Goal: Task Accomplishment & Management: Use online tool/utility

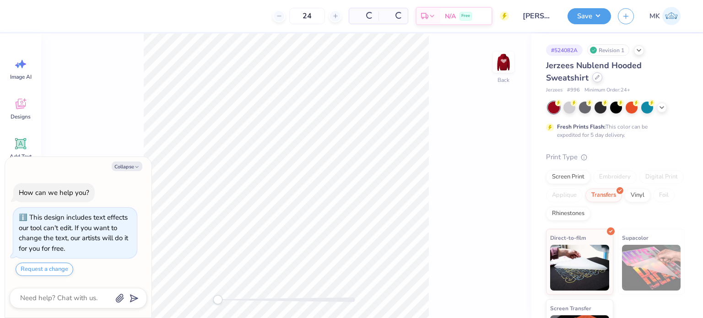
click at [597, 76] on icon at bounding box center [597, 77] width 5 height 5
type textarea "x"
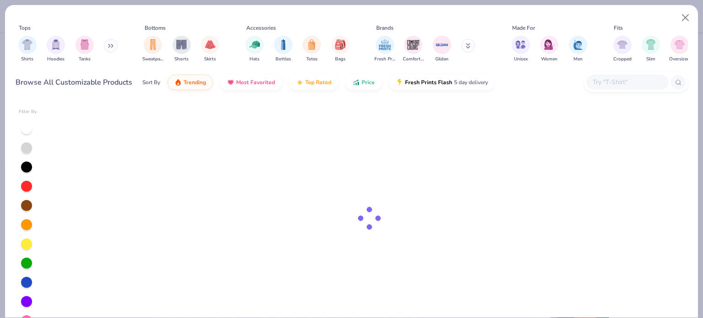
click at [606, 78] on input "text" at bounding box center [627, 82] width 70 height 11
paste input "Jerzees"
type input "Jerzees"
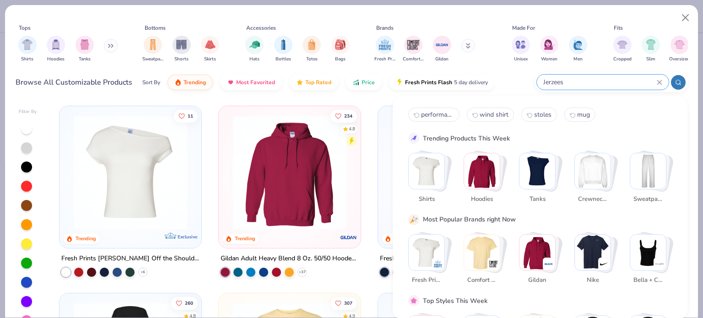
type textarea "x"
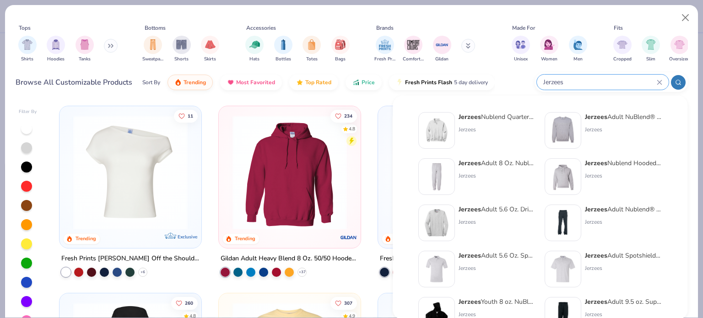
type input "Jerzees"
click at [593, 175] on div "Jerzees" at bounding box center [623, 176] width 77 height 8
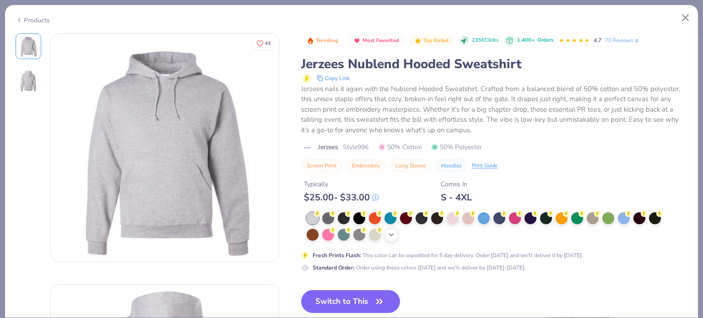
click at [392, 232] on icon at bounding box center [391, 234] width 7 height 7
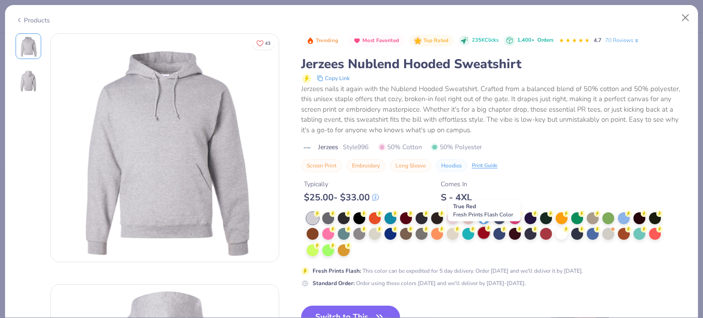
click at [481, 233] on div at bounding box center [484, 233] width 12 height 12
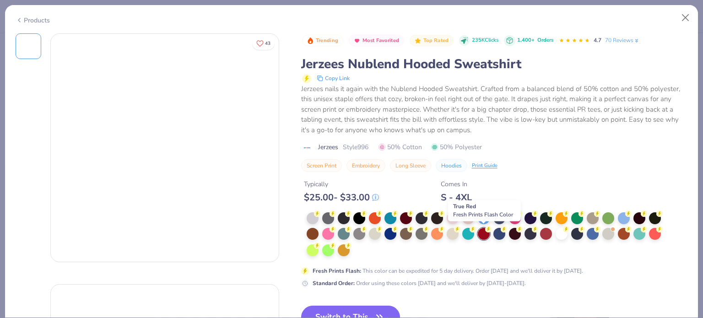
type textarea "x"
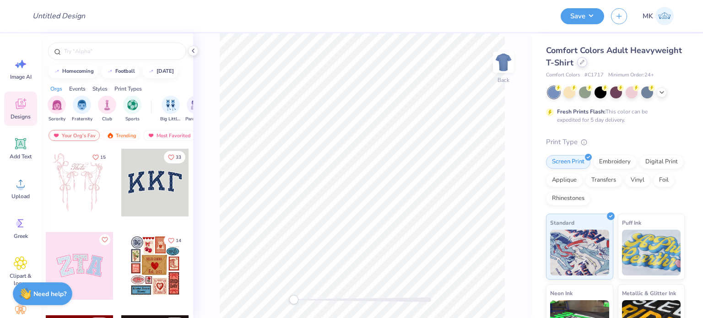
click at [587, 65] on div at bounding box center [582, 62] width 10 height 10
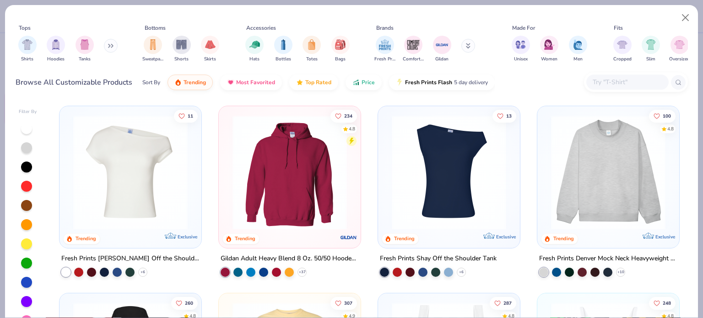
click at [604, 81] on input "text" at bounding box center [627, 82] width 70 height 11
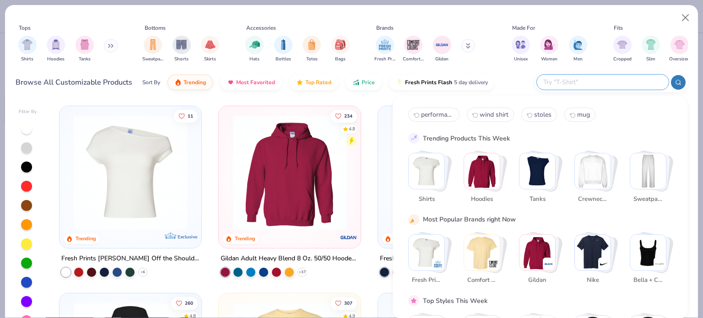
click at [604, 81] on input "text" at bounding box center [602, 82] width 120 height 11
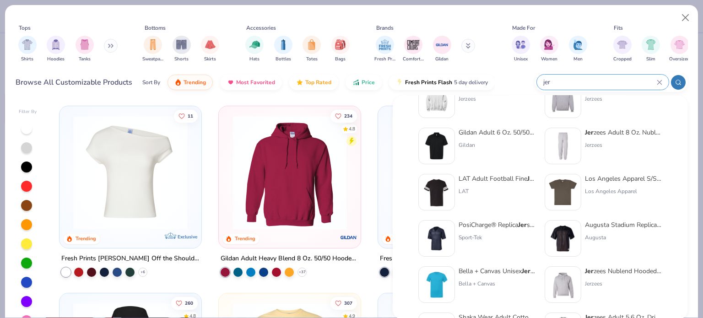
scroll to position [46, 0]
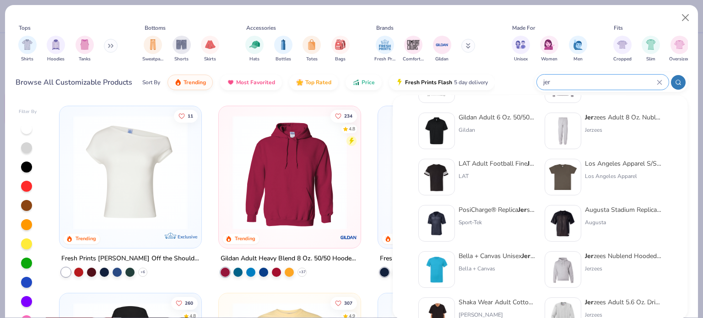
type input "jer"
click at [596, 260] on div "Jer zees Nublend Hooded Sweatshirt" at bounding box center [623, 256] width 77 height 10
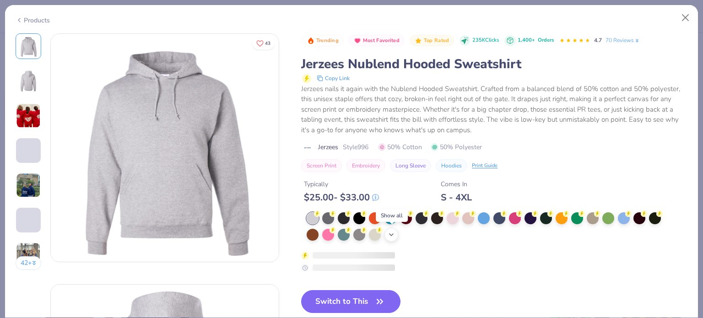
click at [395, 234] on div "+ 21" at bounding box center [391, 235] width 14 height 14
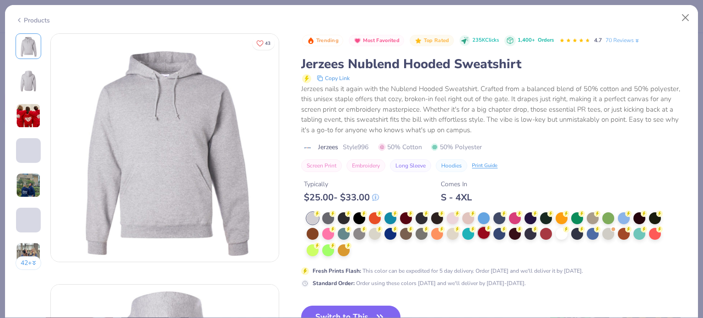
click at [483, 235] on div at bounding box center [484, 233] width 12 height 12
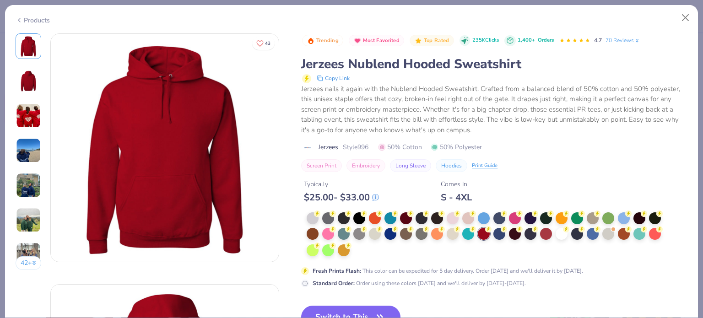
scroll to position [46, 0]
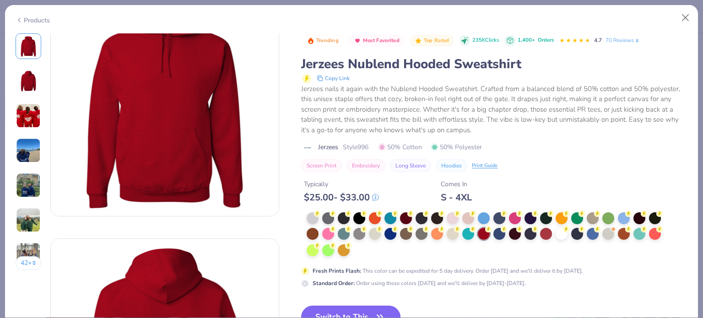
click at [348, 309] on button "Switch to This" at bounding box center [350, 317] width 99 height 23
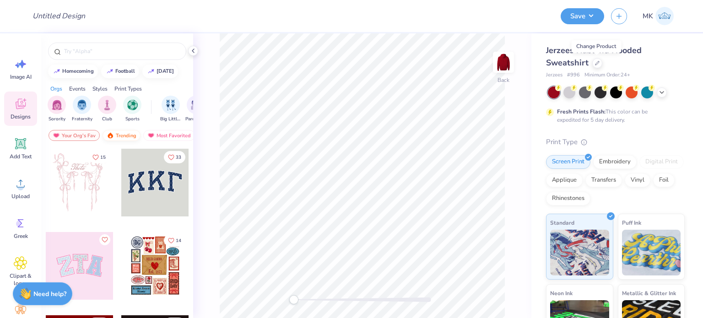
click at [503, 71] on img at bounding box center [503, 62] width 18 height 18
click at [24, 185] on icon at bounding box center [21, 184] width 14 height 14
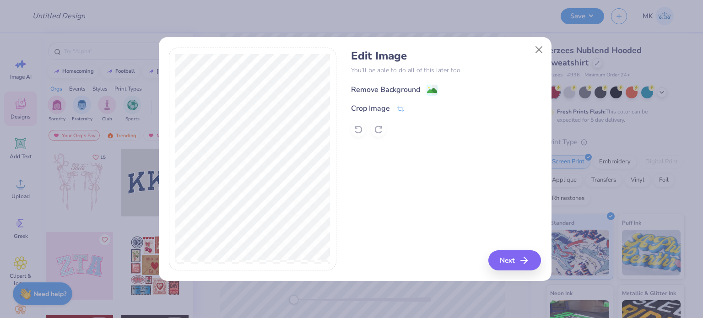
click at [432, 91] on image at bounding box center [432, 91] width 10 height 10
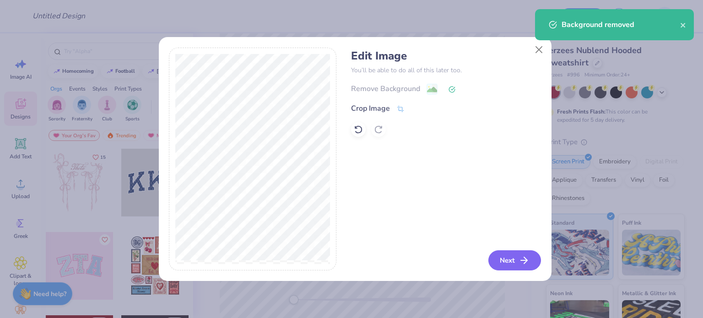
click at [511, 261] on button "Next" at bounding box center [514, 260] width 53 height 20
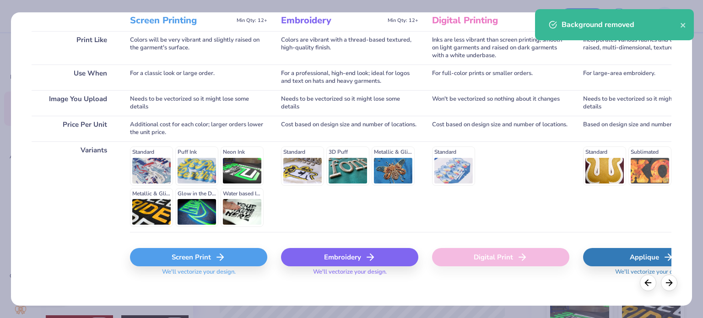
scroll to position [138, 0]
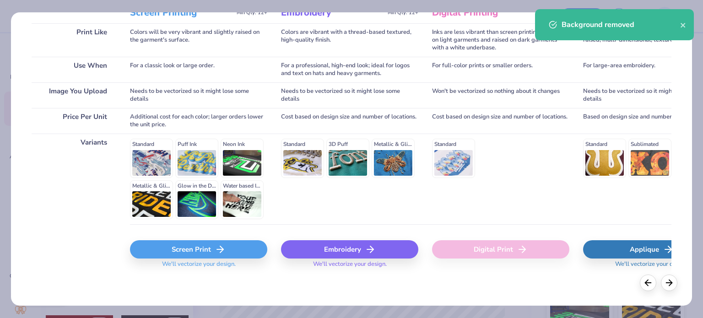
click at [191, 250] on div "Screen Print" at bounding box center [198, 249] width 137 height 18
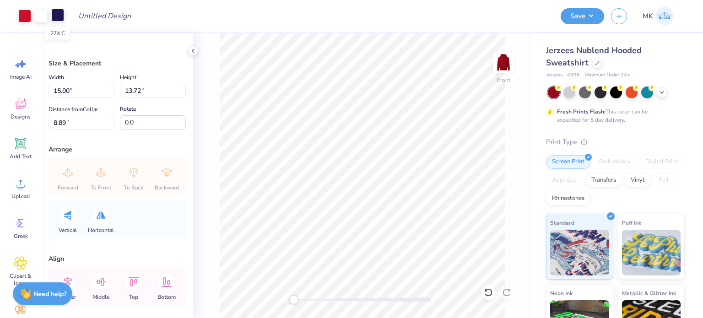
click at [57, 16] on div at bounding box center [57, 15] width 13 height 13
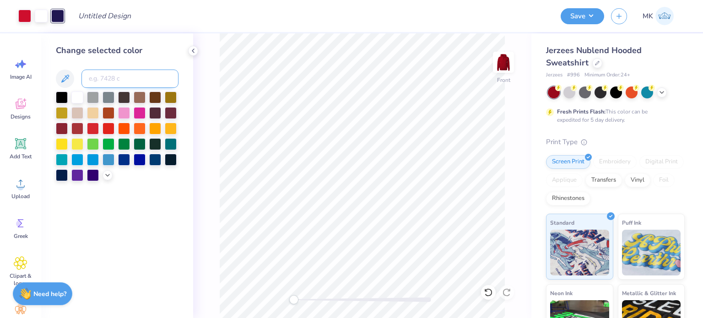
click at [102, 79] on input at bounding box center [129, 79] width 97 height 18
type input "186"
click at [487, 288] on icon at bounding box center [488, 292] width 9 height 9
click at [489, 292] on icon at bounding box center [488, 292] width 9 height 9
click at [489, 294] on icon at bounding box center [488, 292] width 9 height 9
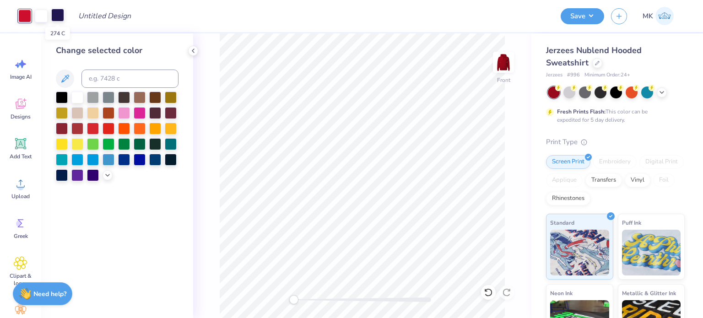
click at [59, 16] on div at bounding box center [57, 15] width 13 height 13
click at [117, 77] on input at bounding box center [129, 79] width 97 height 18
type input "186"
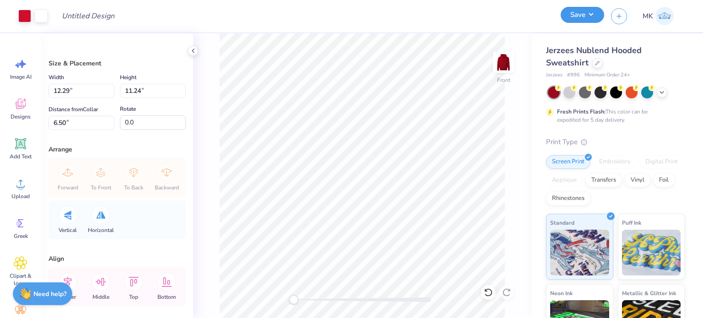
click at [585, 17] on button "Save" at bounding box center [582, 15] width 43 height 16
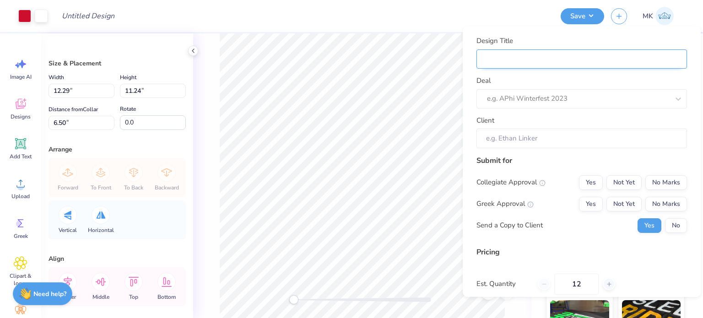
click at [505, 57] on input "Design Title" at bounding box center [581, 59] width 211 height 20
paste input "[PERSON_NAME]"
type input "[PERSON_NAME]"
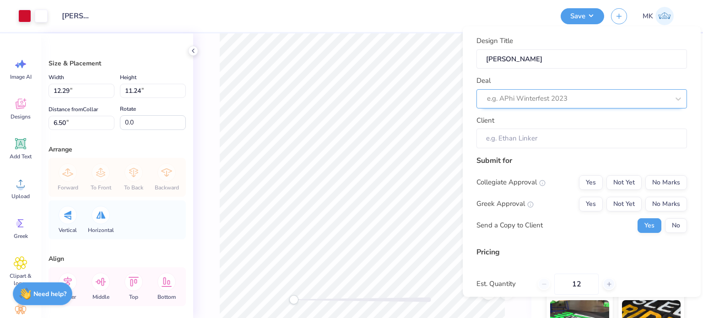
click at [495, 99] on div at bounding box center [578, 98] width 182 height 12
paste input "[PERSON_NAME]"
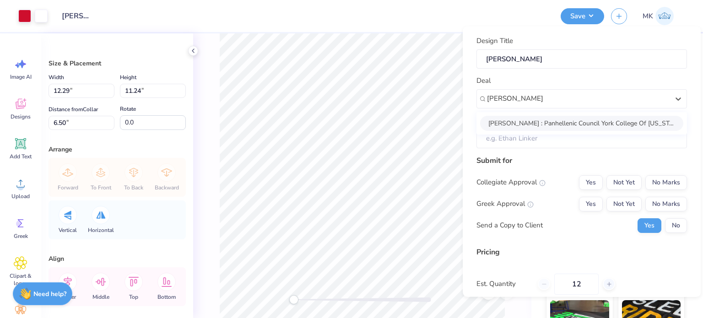
click at [544, 122] on div "Lorayne Minneman : Panhellenic Council York College Of Pennsylvania" at bounding box center [581, 122] width 203 height 15
type input "[PERSON_NAME]"
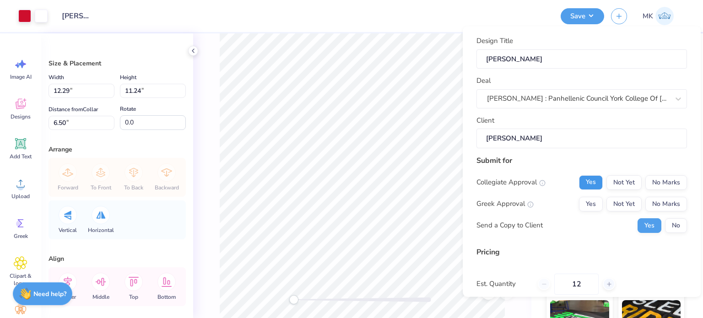
click at [583, 182] on button "Yes" at bounding box center [591, 182] width 24 height 15
click at [653, 179] on button "No Marks" at bounding box center [666, 182] width 42 height 15
click at [589, 201] on button "Yes" at bounding box center [591, 203] width 24 height 15
click at [676, 222] on button "No" at bounding box center [676, 225] width 22 height 15
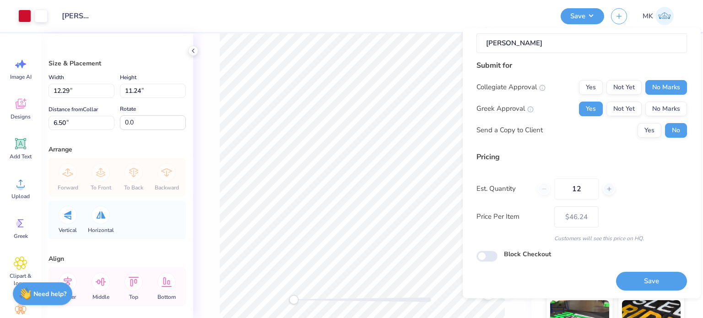
scroll to position [97, 0]
click at [642, 281] on button "Save" at bounding box center [651, 280] width 71 height 19
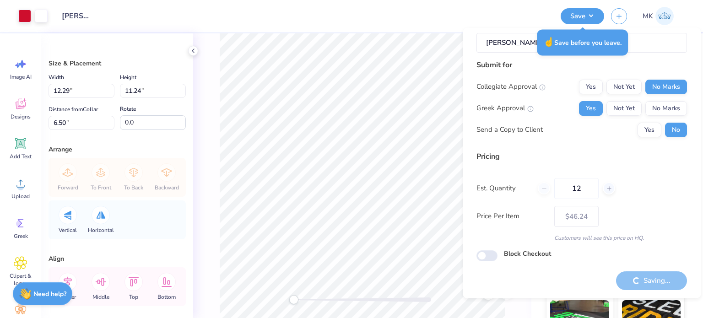
type input "– –"
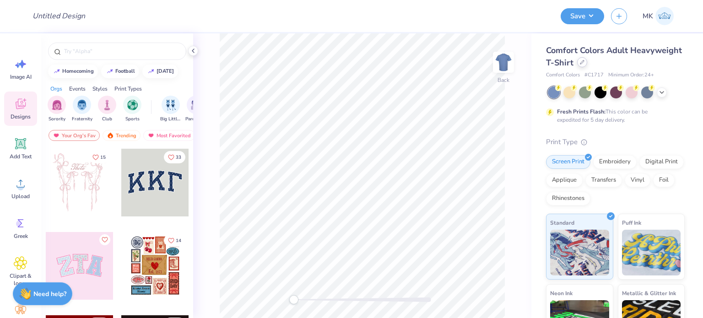
click at [584, 63] on icon at bounding box center [582, 62] width 5 height 5
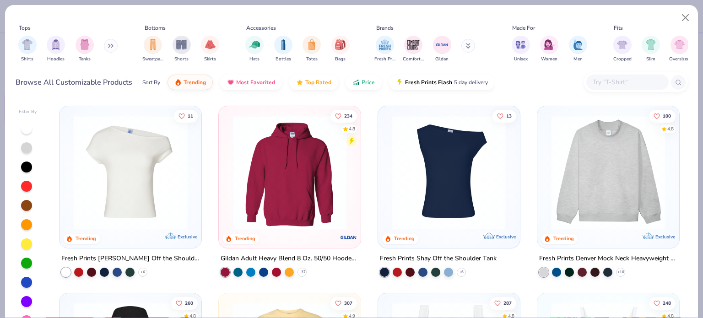
click at [603, 81] on input "text" at bounding box center [627, 82] width 70 height 11
paste input "973"
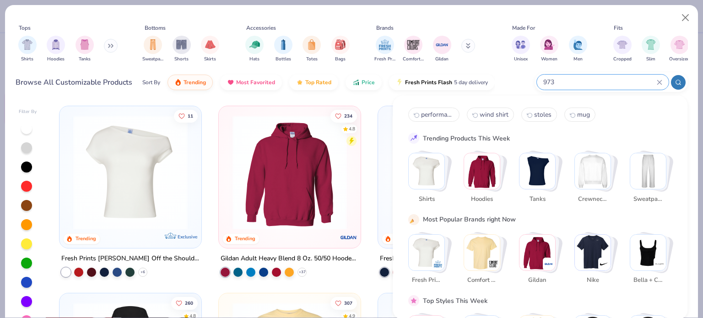
click at [605, 81] on input "973" at bounding box center [599, 82] width 114 height 11
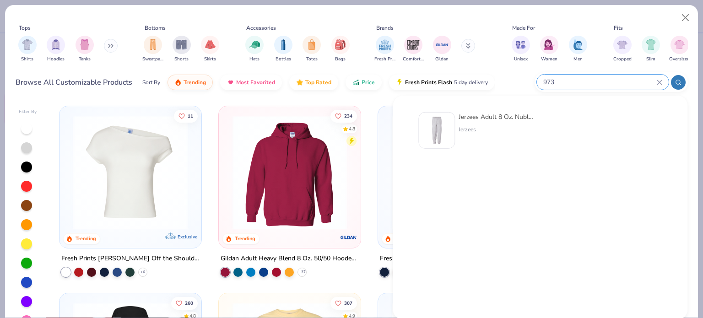
type input "973"
click at [463, 119] on div "Jerzees Adult 8 Oz. Nublend Fleece Sweatpants" at bounding box center [497, 117] width 77 height 10
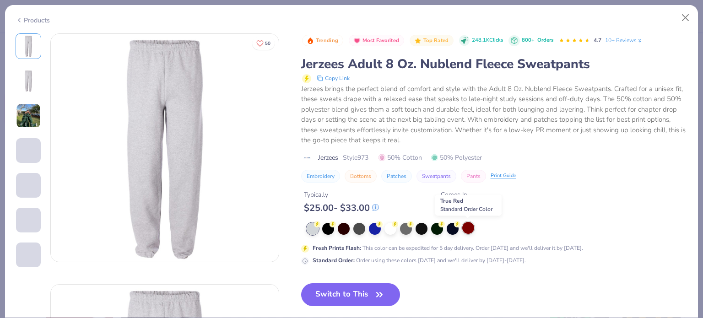
click at [470, 227] on div at bounding box center [468, 228] width 12 height 12
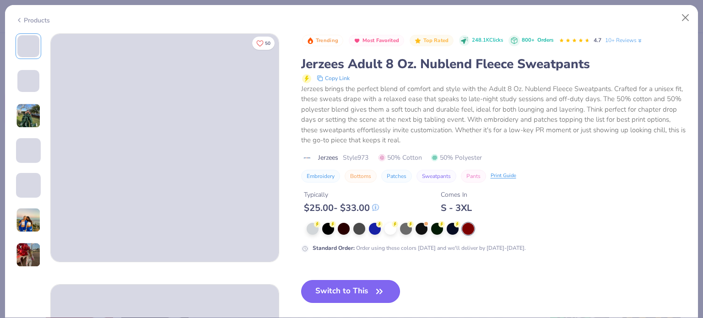
click at [349, 290] on button "Switch to This" at bounding box center [350, 291] width 99 height 23
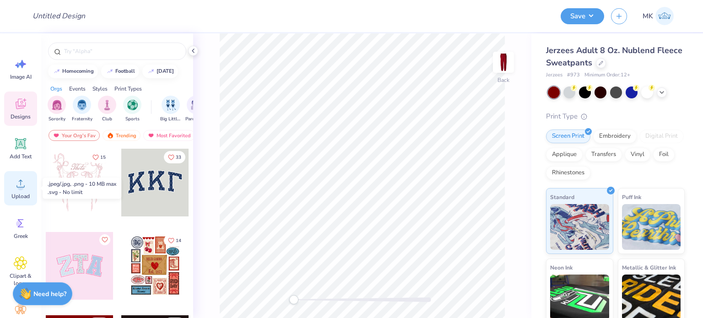
click at [22, 186] on circle at bounding box center [20, 187] width 6 height 6
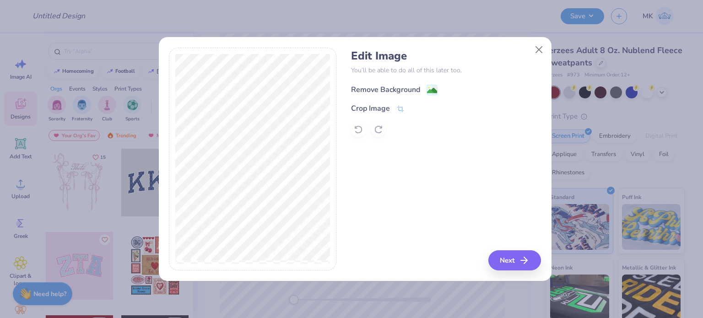
click at [434, 92] on image at bounding box center [432, 91] width 10 height 10
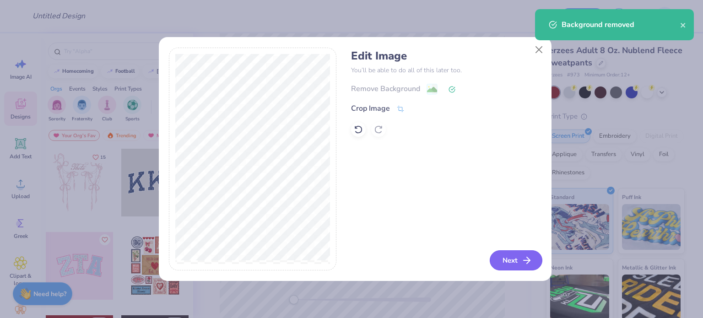
click at [511, 265] on button "Next" at bounding box center [516, 260] width 53 height 20
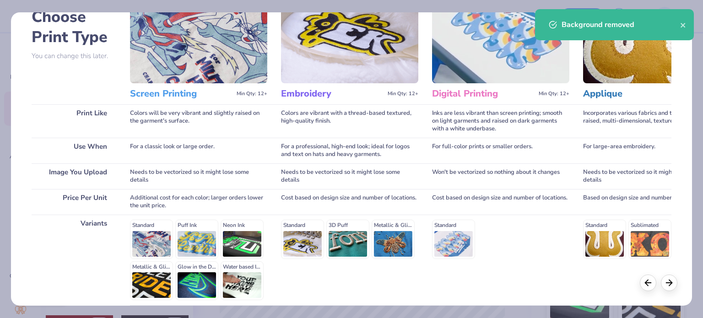
scroll to position [138, 0]
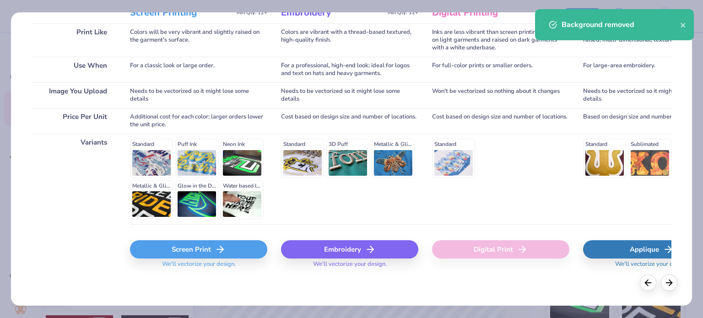
click at [198, 250] on div "Screen Print" at bounding box center [198, 249] width 137 height 18
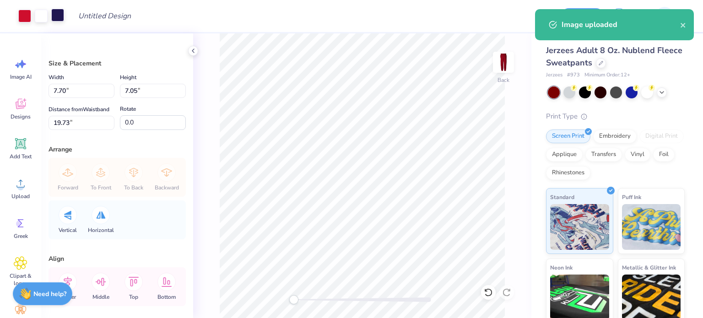
click at [54, 15] on div at bounding box center [57, 15] width 13 height 13
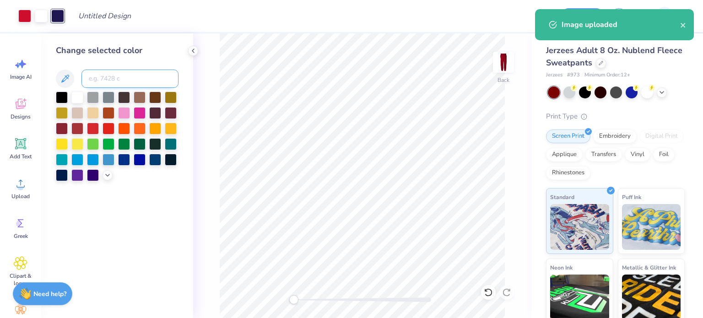
click at [94, 77] on input at bounding box center [129, 79] width 97 height 18
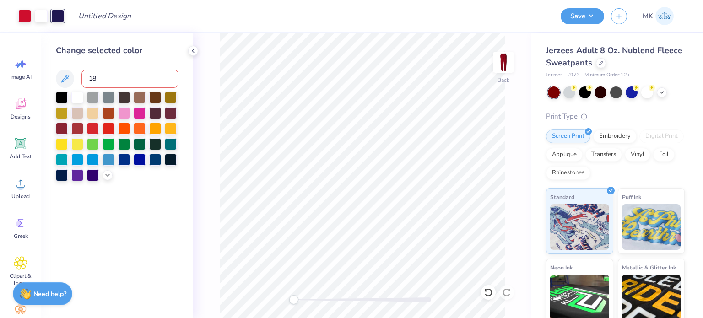
type input "186"
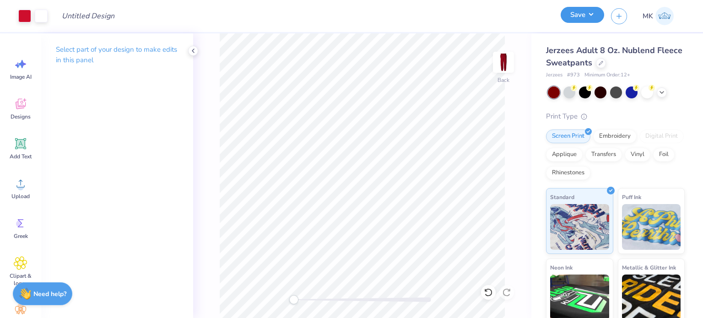
click at [589, 18] on button "Save" at bounding box center [582, 15] width 43 height 16
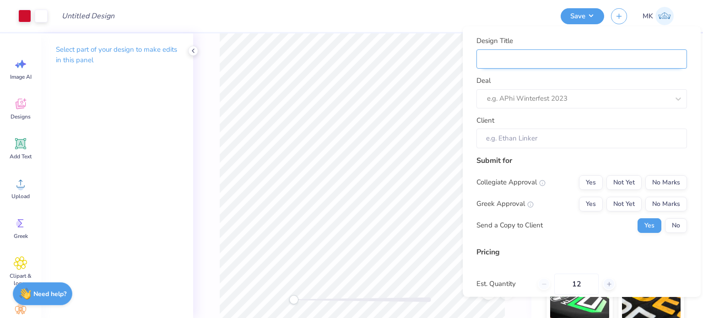
click at [492, 65] on input "Design Title" at bounding box center [581, 59] width 211 height 20
paste input "[PERSON_NAME]"
type input "[PERSON_NAME]"
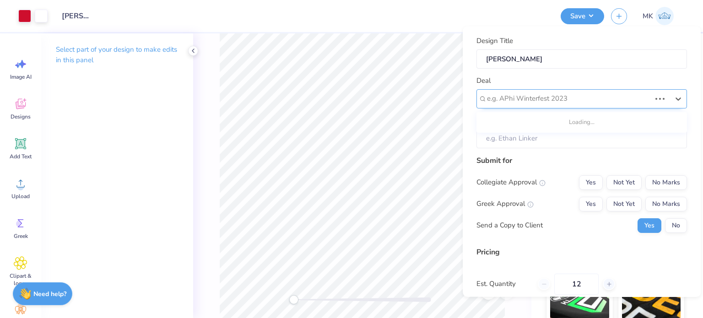
click at [492, 93] on div at bounding box center [569, 98] width 164 height 12
paste input "[PERSON_NAME]"
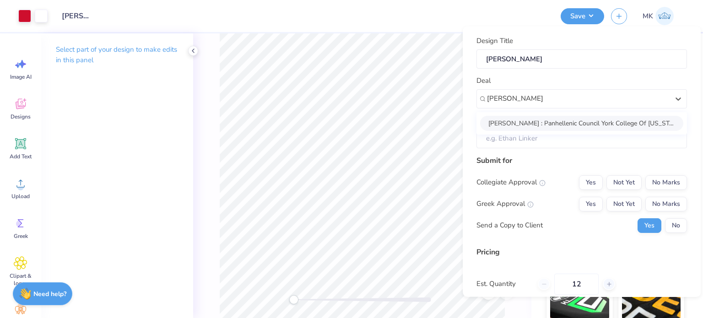
click at [566, 122] on div "Lorayne Minneman : Panhellenic Council York College Of Pennsylvania" at bounding box center [581, 122] width 203 height 15
type input "[PERSON_NAME]"
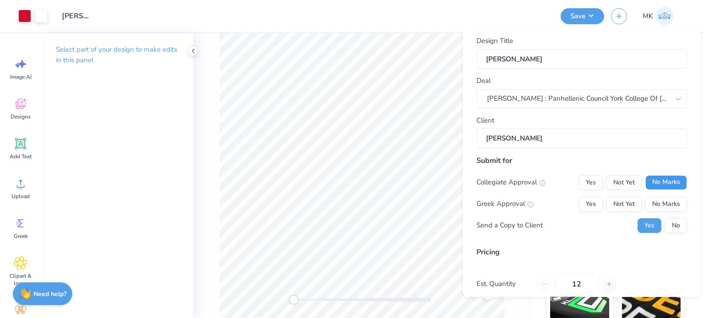
click at [663, 181] on button "No Marks" at bounding box center [666, 182] width 42 height 15
click at [582, 201] on button "Yes" at bounding box center [591, 203] width 24 height 15
click at [675, 226] on button "No" at bounding box center [676, 225] width 22 height 15
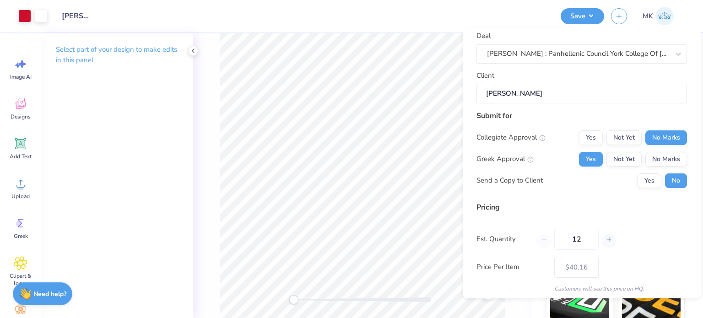
scroll to position [97, 0]
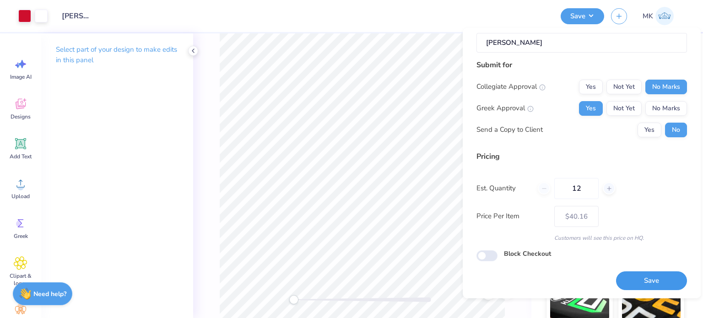
click at [638, 281] on button "Save" at bounding box center [651, 280] width 71 height 19
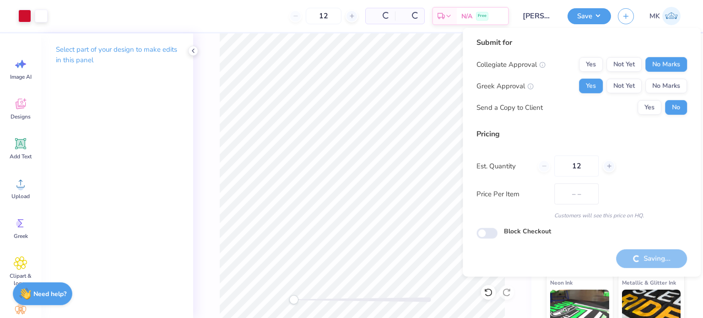
type input "$40.16"
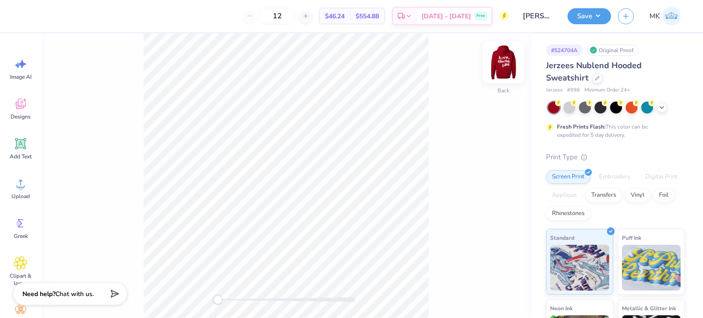
click at [515, 67] on img at bounding box center [503, 62] width 37 height 37
click at [23, 70] on icon at bounding box center [21, 64] width 14 height 14
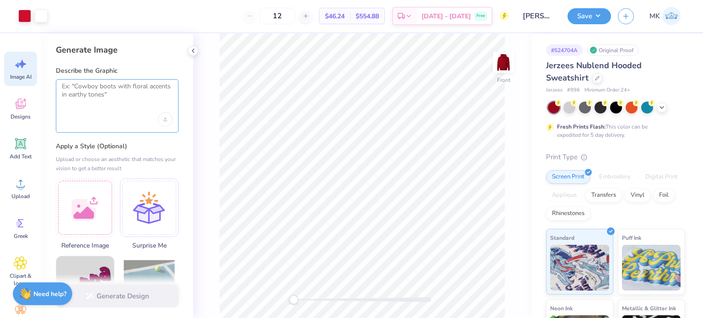
click at [101, 95] on textarea at bounding box center [117, 93] width 111 height 23
paste textarea "add like a love letter symbol to the design somewhere"
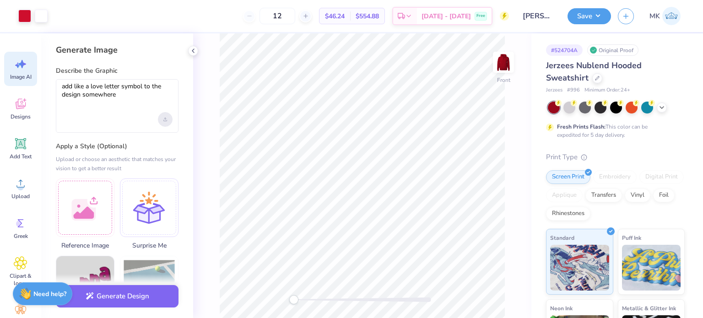
click at [168, 117] on div "Upload image" at bounding box center [165, 119] width 15 height 15
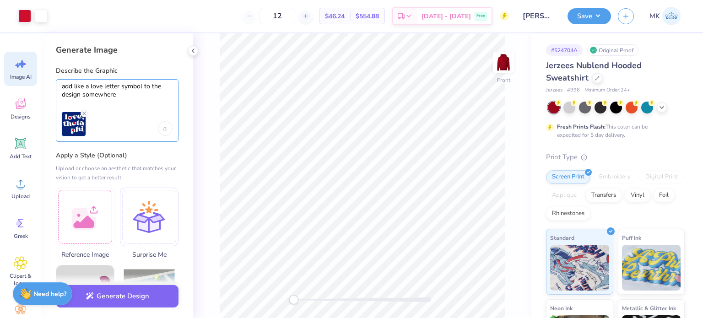
click at [136, 96] on textarea "add like a love letter symbol to the design somewhere" at bounding box center [117, 93] width 111 height 23
click at [117, 296] on button "Generate Design" at bounding box center [117, 294] width 123 height 22
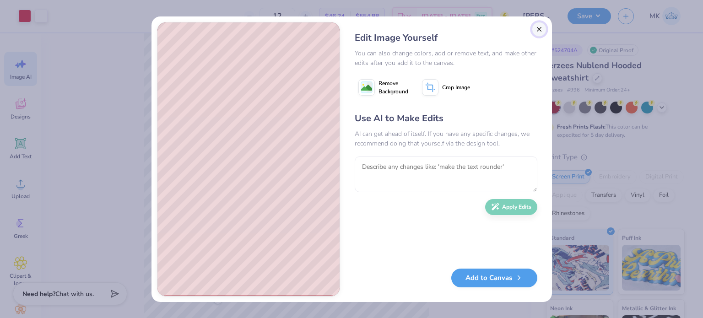
click at [536, 28] on button "Close" at bounding box center [539, 29] width 15 height 15
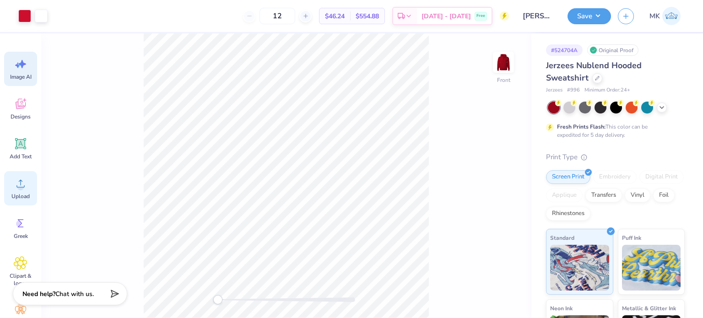
click at [23, 185] on icon at bounding box center [21, 184] width 14 height 14
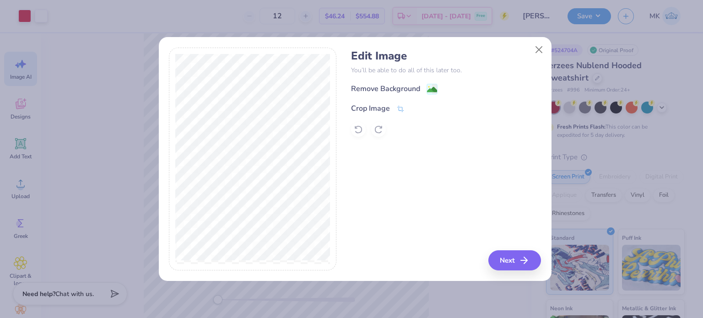
click at [439, 87] on div "Remove Background" at bounding box center [446, 88] width 190 height 11
click at [432, 87] on image at bounding box center [432, 91] width 10 height 10
click at [536, 49] on body "Art colors 12 $46.24 Per Item $554.88 Total Est. Delivery Oct 6 - 9 Free Design…" at bounding box center [351, 159] width 703 height 318
click at [539, 46] on button "Close" at bounding box center [538, 49] width 17 height 17
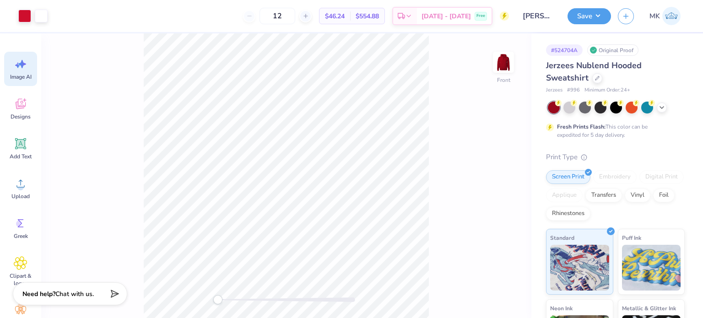
click at [16, 70] on icon at bounding box center [21, 64] width 14 height 14
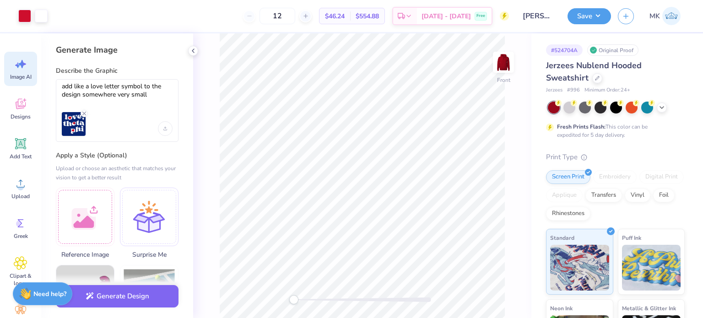
scroll to position [0, 0]
click at [84, 111] on icon "Remove uploaded image" at bounding box center [84, 113] width 7 height 7
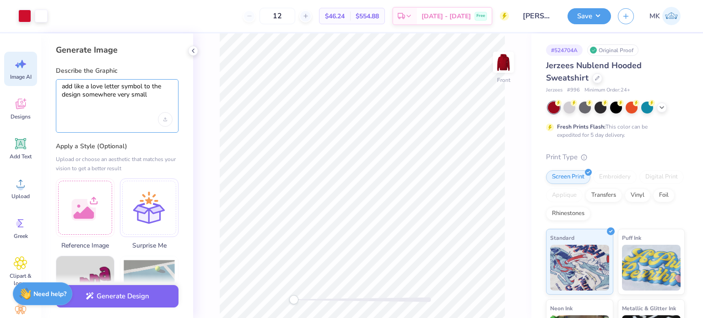
drag, startPoint x: 157, startPoint y: 95, endPoint x: 39, endPoint y: 98, distance: 117.7
click at [39, 98] on div "Art colors 12 $46.24 Per Item $554.88 Total Est. Delivery Oct 6 - 9 Free Design…" at bounding box center [351, 159] width 703 height 318
click at [39, 98] on div "Image AI Designs Add Text Upload Greek Clipart & logos Decorate" at bounding box center [20, 175] width 41 height 285
drag, startPoint x: 157, startPoint y: 95, endPoint x: 59, endPoint y: 85, distance: 98.4
click at [59, 85] on div "add like a love letter symbol to the design somewhere very small" at bounding box center [117, 106] width 123 height 54
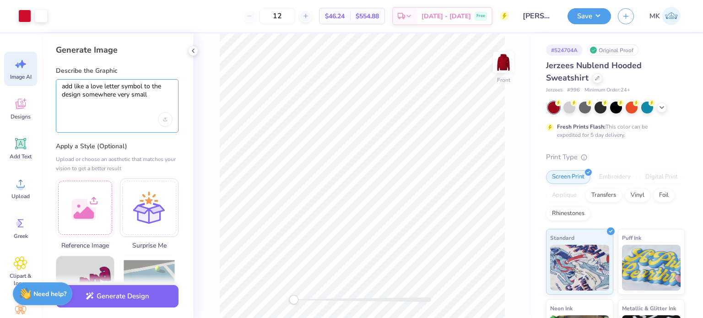
paste textarea "love letter symbo"
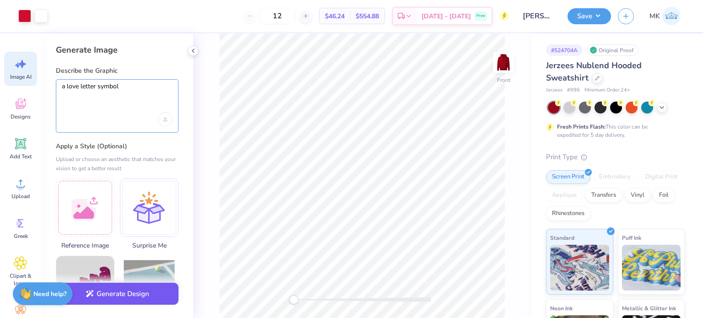
type textarea "a love letter symbol"
click at [113, 293] on button "Generate Design" at bounding box center [117, 294] width 123 height 22
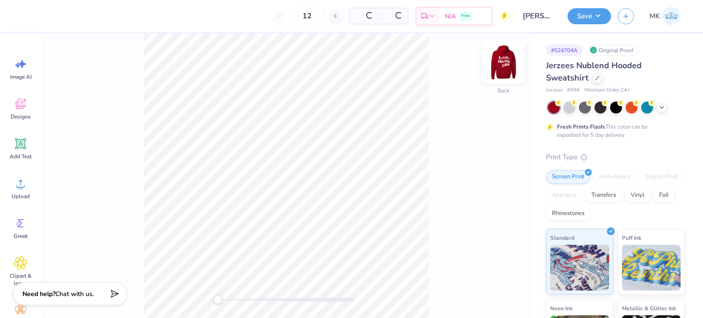
click at [508, 71] on img at bounding box center [503, 62] width 37 height 37
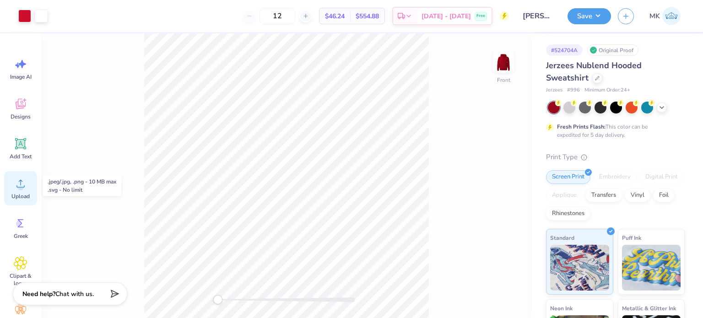
click at [20, 191] on div "Upload" at bounding box center [20, 188] width 33 height 34
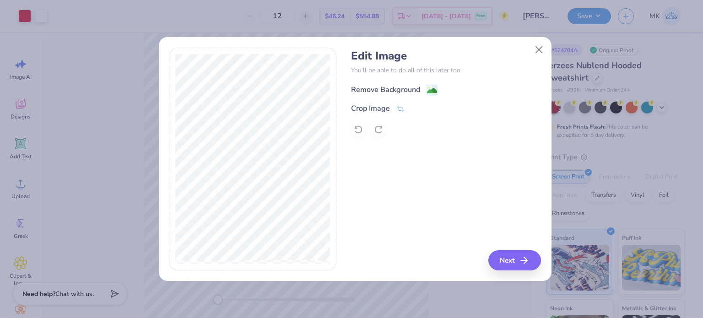
click at [433, 92] on image at bounding box center [432, 91] width 10 height 10
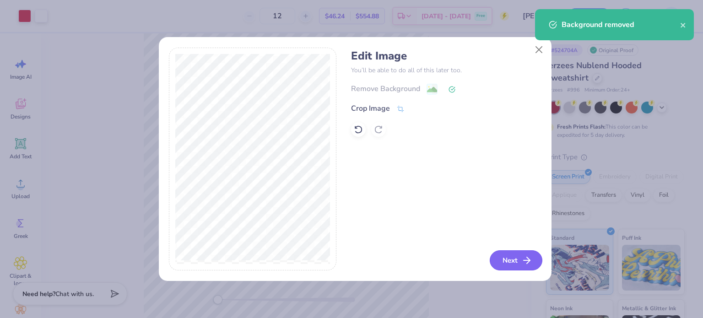
click at [518, 268] on button "Next" at bounding box center [516, 260] width 53 height 20
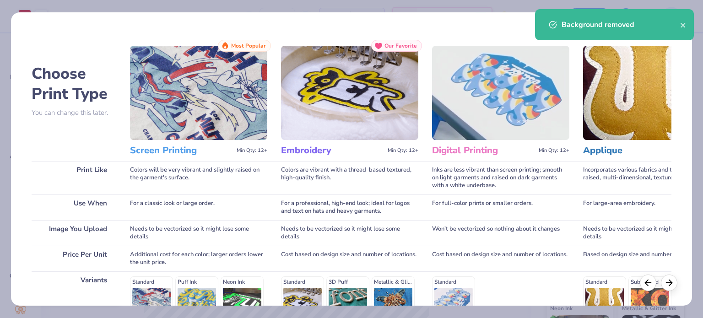
scroll to position [138, 0]
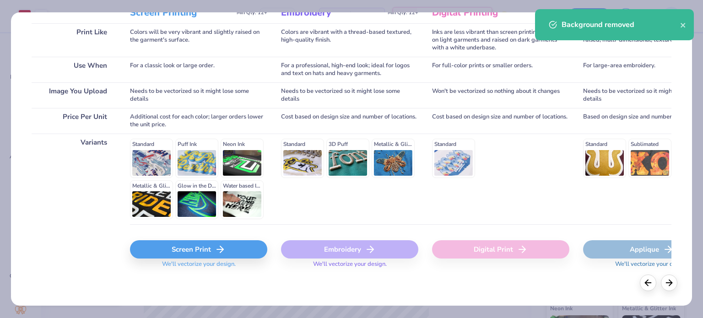
click at [193, 253] on div "Screen Print" at bounding box center [198, 249] width 137 height 18
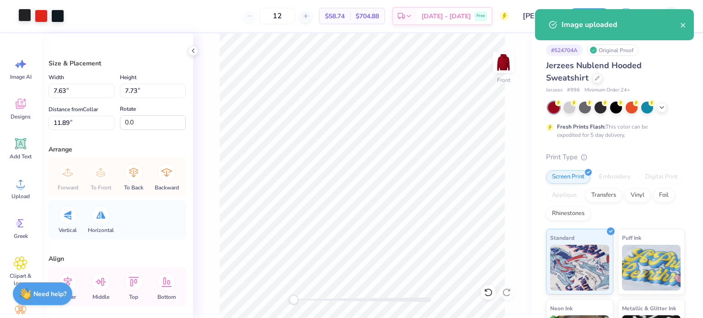
click at [28, 19] on div at bounding box center [24, 15] width 13 height 13
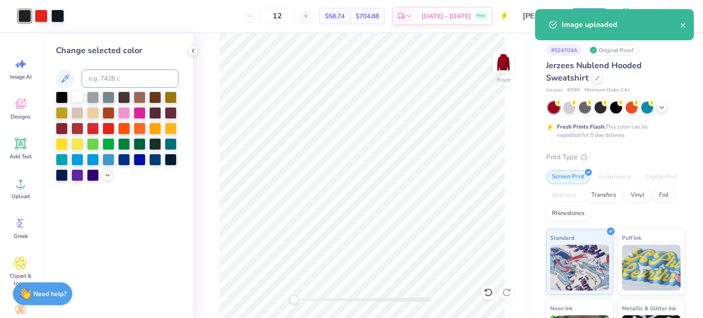
click at [82, 100] on div at bounding box center [77, 97] width 12 height 12
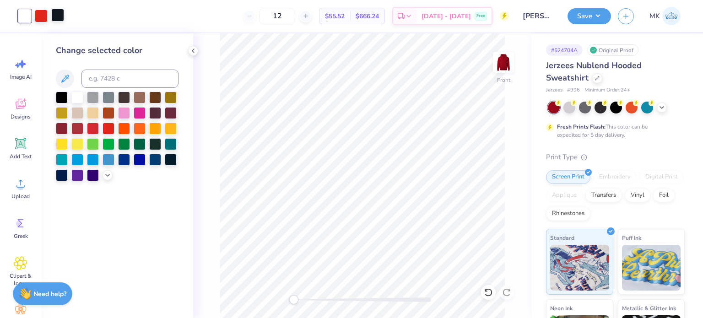
click at [57, 16] on div at bounding box center [57, 15] width 13 height 13
click at [81, 97] on div at bounding box center [77, 97] width 12 height 12
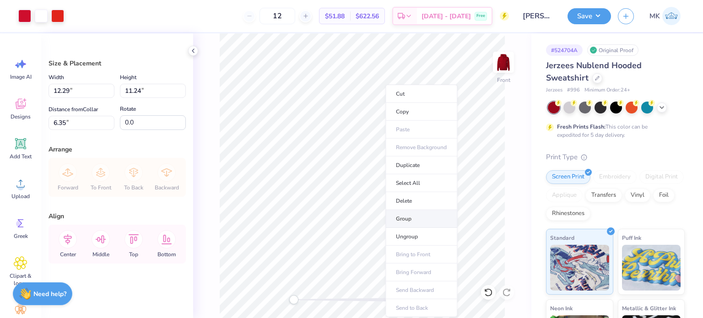
click at [406, 216] on li "Group" at bounding box center [421, 219] width 72 height 18
click at [61, 16] on div at bounding box center [57, 15] width 13 height 13
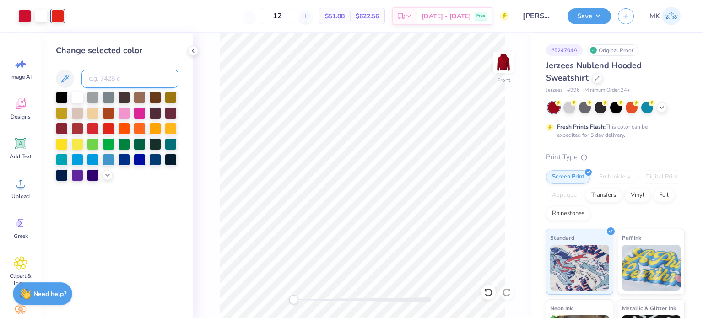
click at [99, 82] on input at bounding box center [129, 79] width 97 height 18
type input "186"
click at [92, 79] on input at bounding box center [129, 79] width 97 height 18
type input "485"
type input "186"
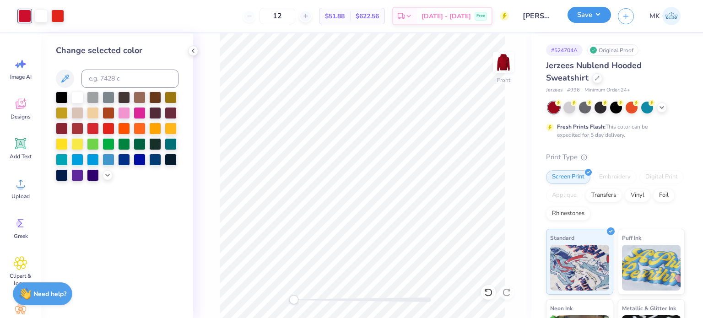
click at [596, 18] on button "Save" at bounding box center [588, 15] width 43 height 16
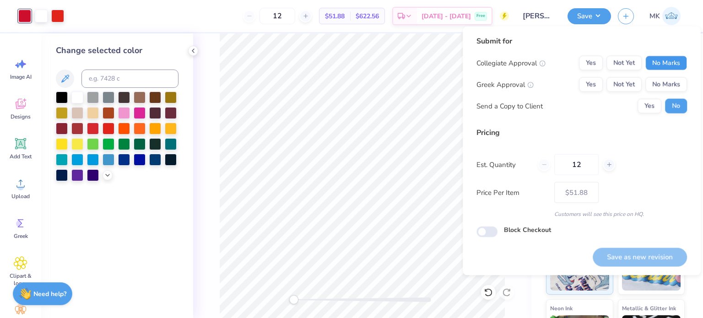
click at [663, 62] on button "No Marks" at bounding box center [666, 63] width 42 height 15
click at [583, 83] on button "Yes" at bounding box center [591, 84] width 24 height 15
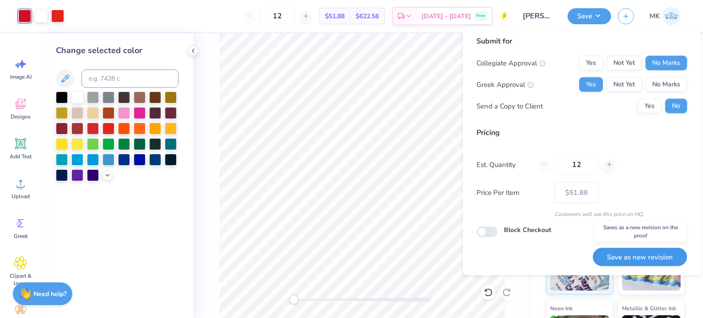
click at [613, 254] on button "Save as new revision" at bounding box center [640, 257] width 94 height 19
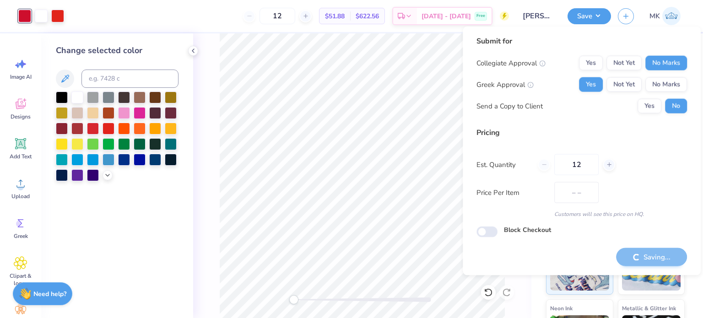
type input "$51.88"
click at [663, 81] on button "No Marks" at bounding box center [666, 84] width 42 height 15
click at [580, 82] on button "Yes" at bounding box center [591, 84] width 24 height 15
click at [637, 255] on div "Saving..." at bounding box center [651, 257] width 71 height 19
click at [589, 17] on button "Save" at bounding box center [588, 15] width 43 height 16
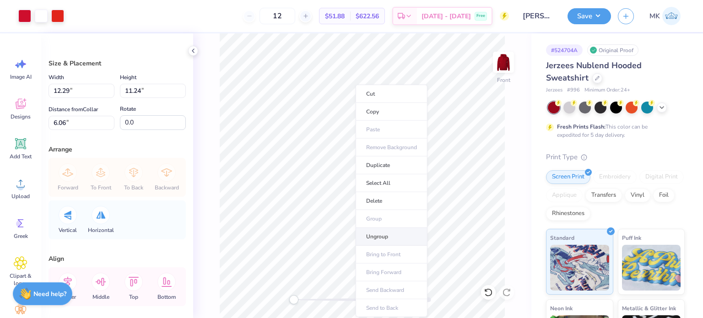
click at [376, 236] on li "Ungroup" at bounding box center [392, 237] width 72 height 18
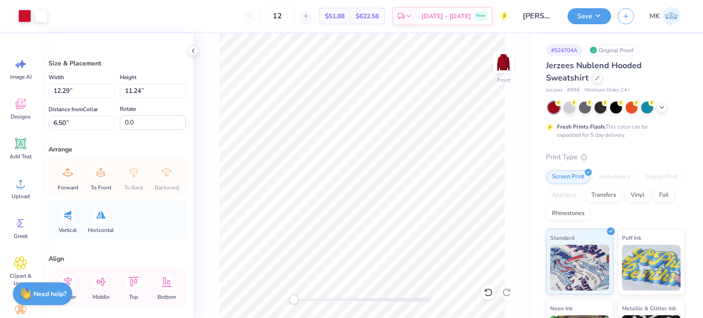
type input "1.99"
type input "2.02"
type input "14.45"
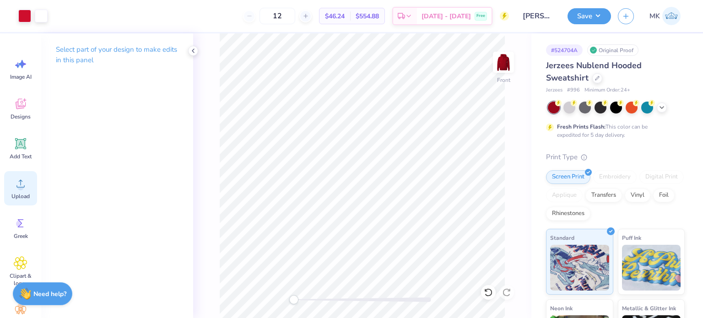
click at [17, 187] on icon at bounding box center [20, 184] width 8 height 8
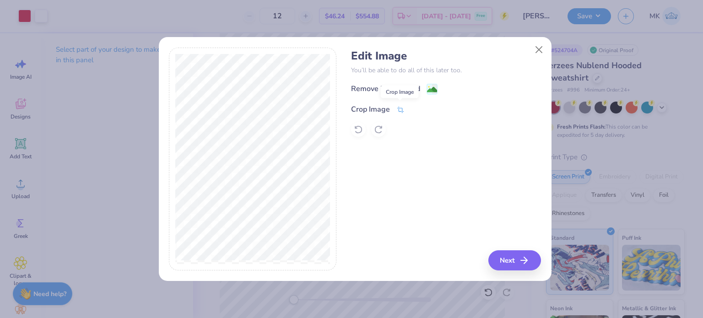
click at [400, 107] on icon at bounding box center [400, 110] width 8 height 8
click at [416, 103] on div at bounding box center [422, 108] width 23 height 11
click at [416, 106] on icon at bounding box center [415, 108] width 5 height 5
click at [430, 89] on image at bounding box center [432, 91] width 10 height 10
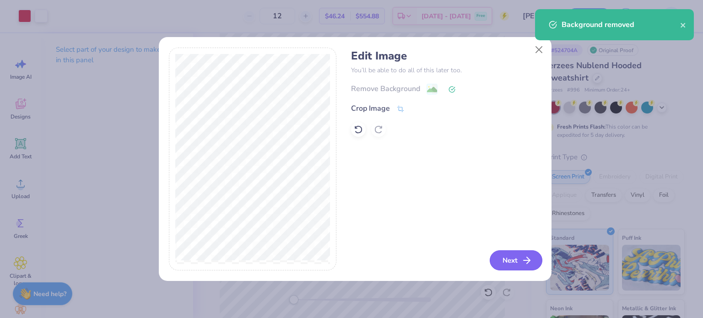
click at [519, 267] on button "Next" at bounding box center [516, 260] width 53 height 20
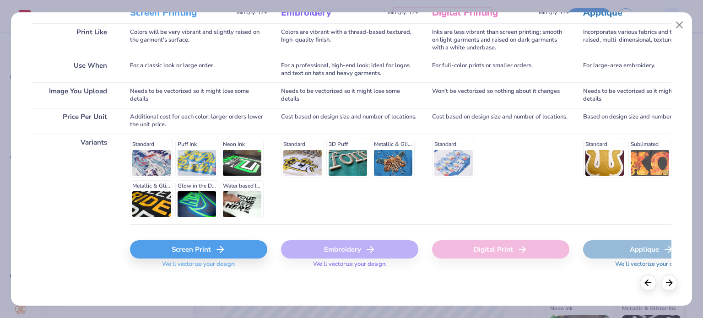
click at [184, 250] on div "Screen Print" at bounding box center [198, 249] width 137 height 18
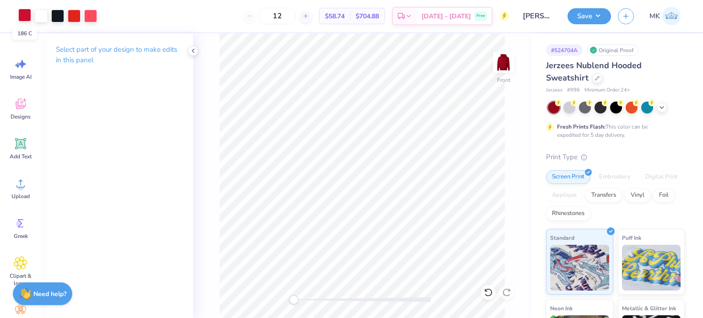
click at [23, 19] on div at bounding box center [24, 15] width 13 height 13
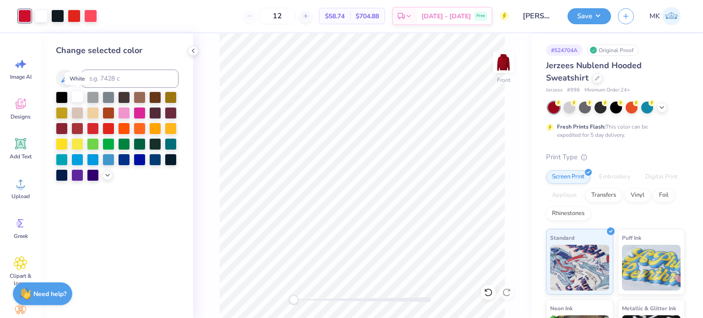
click at [80, 96] on div at bounding box center [77, 97] width 12 height 12
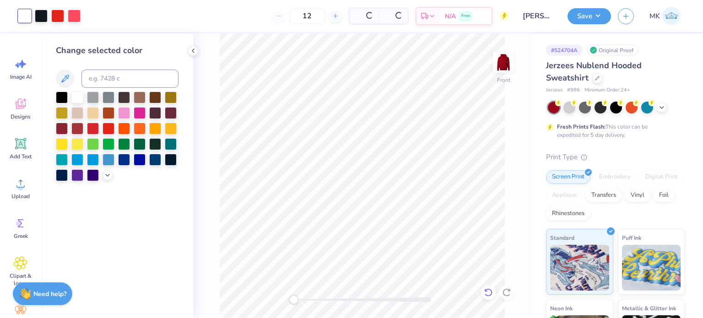
click at [487, 292] on icon at bounding box center [488, 292] width 9 height 9
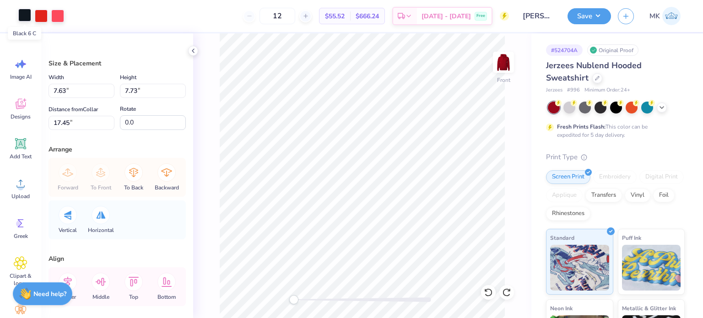
click at [29, 15] on div at bounding box center [24, 15] width 13 height 13
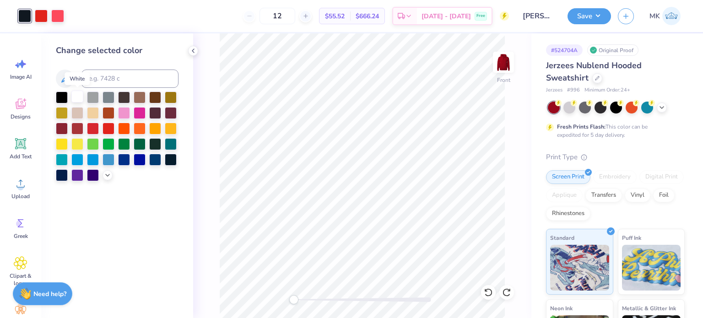
click at [79, 96] on div at bounding box center [77, 97] width 12 height 12
click at [44, 18] on div at bounding box center [41, 15] width 13 height 13
click at [82, 95] on div at bounding box center [77, 97] width 12 height 12
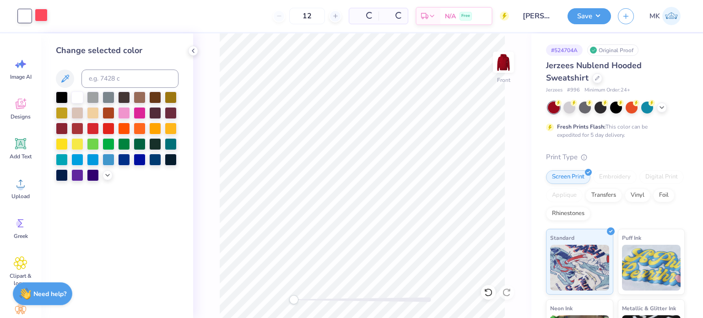
click at [42, 15] on div at bounding box center [41, 15] width 13 height 13
click at [78, 97] on div at bounding box center [77, 97] width 12 height 12
click at [489, 294] on icon at bounding box center [488, 292] width 9 height 9
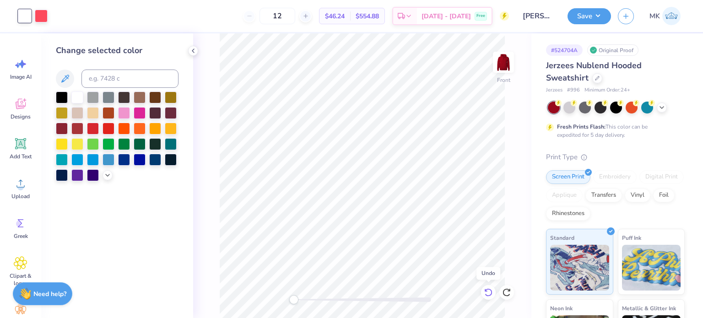
click at [489, 294] on icon at bounding box center [488, 292] width 9 height 9
click at [490, 289] on icon at bounding box center [488, 292] width 8 height 8
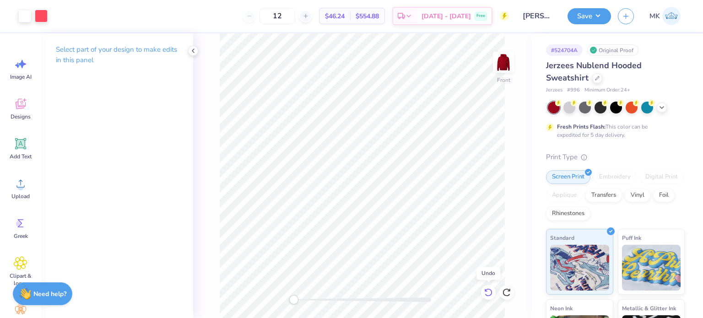
click at [491, 293] on icon at bounding box center [488, 292] width 9 height 9
click at [483, 291] on div at bounding box center [488, 292] width 15 height 15
click at [486, 294] on icon at bounding box center [488, 292] width 9 height 9
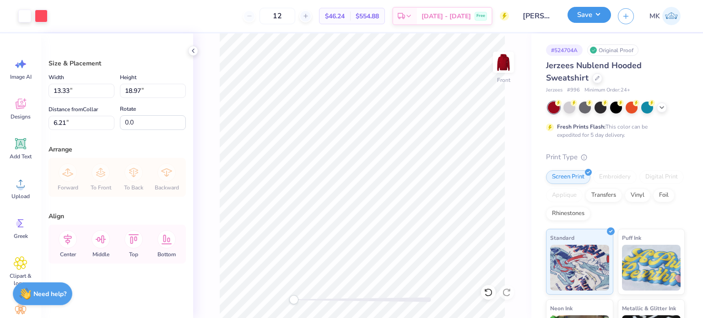
click at [588, 16] on button "Save" at bounding box center [588, 15] width 43 height 16
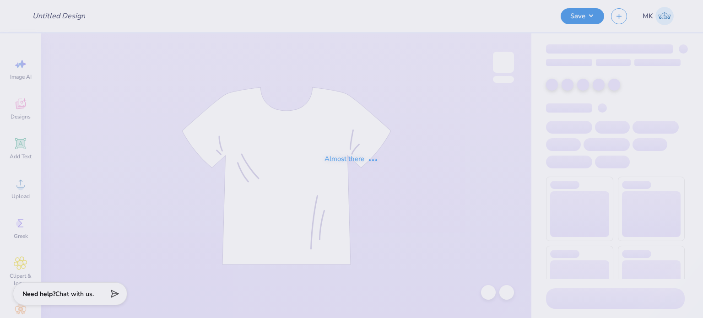
type input "[PERSON_NAME]"
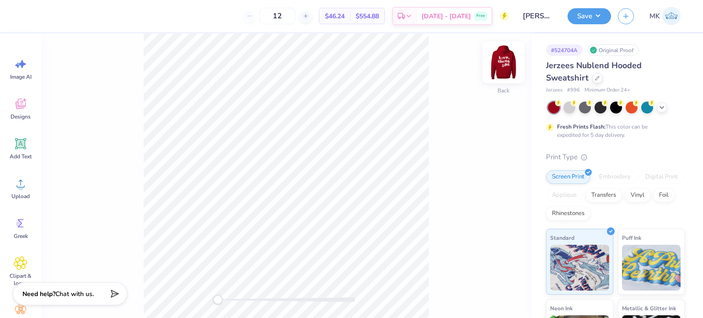
click at [501, 65] on img at bounding box center [503, 62] width 37 height 37
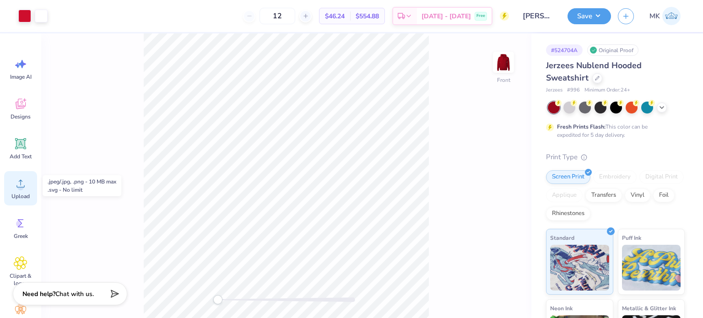
click at [24, 184] on icon at bounding box center [21, 184] width 14 height 14
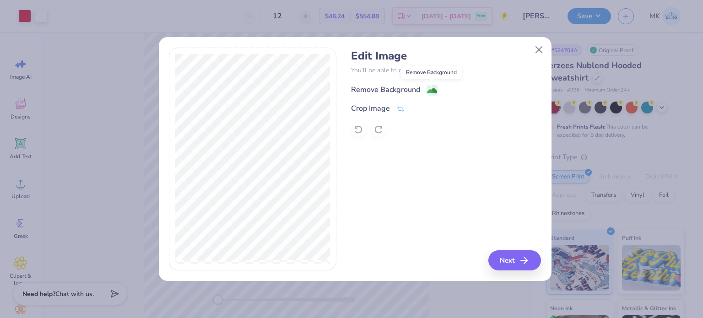
click at [431, 89] on image at bounding box center [432, 91] width 10 height 10
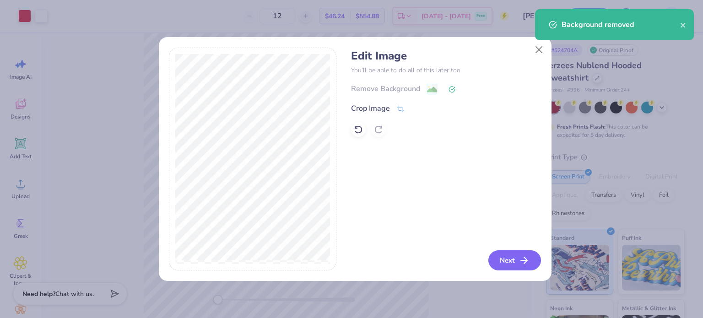
click at [524, 268] on button "Next" at bounding box center [514, 260] width 53 height 20
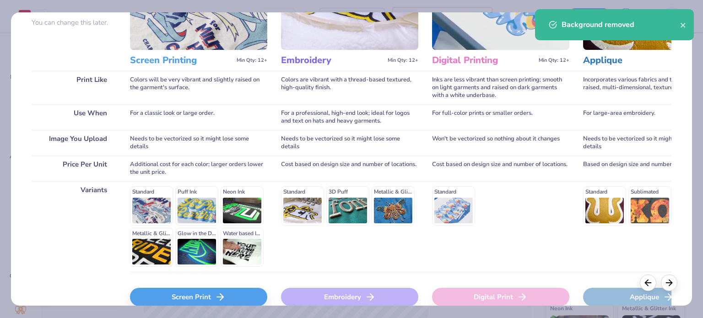
scroll to position [138, 0]
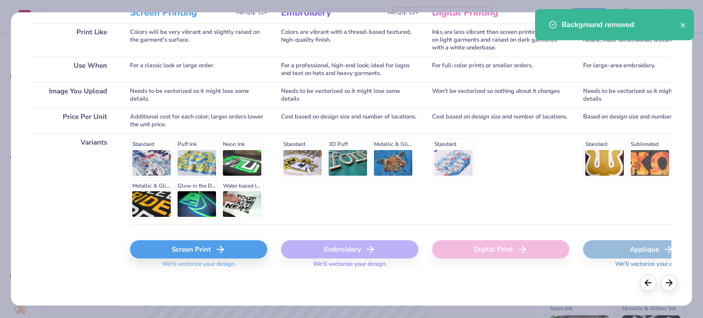
click at [207, 251] on div "Screen Print" at bounding box center [198, 249] width 137 height 18
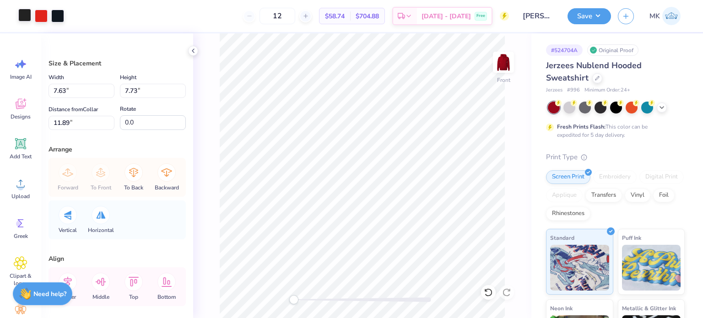
click at [27, 16] on div at bounding box center [24, 15] width 13 height 13
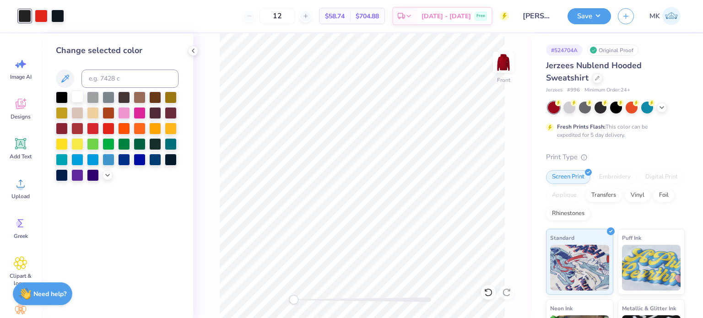
click at [79, 100] on div at bounding box center [77, 97] width 12 height 12
click at [59, 16] on div at bounding box center [57, 15] width 13 height 13
click at [77, 97] on div at bounding box center [77, 97] width 12 height 12
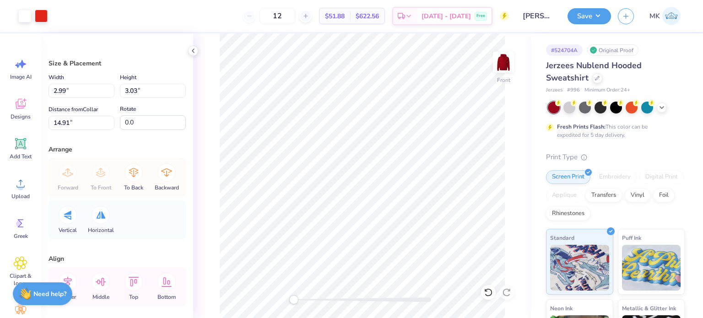
type input "2.05"
type input "2.08"
type input "14.56"
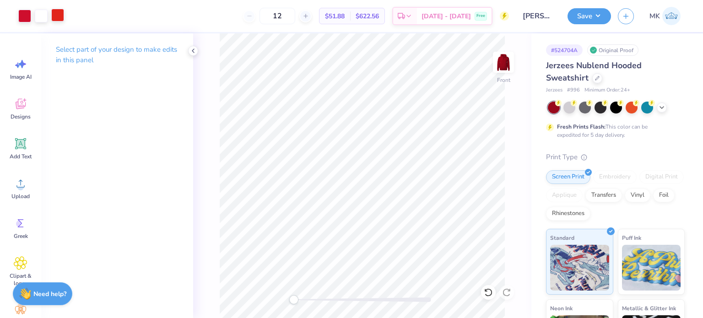
click at [57, 14] on div at bounding box center [57, 15] width 13 height 13
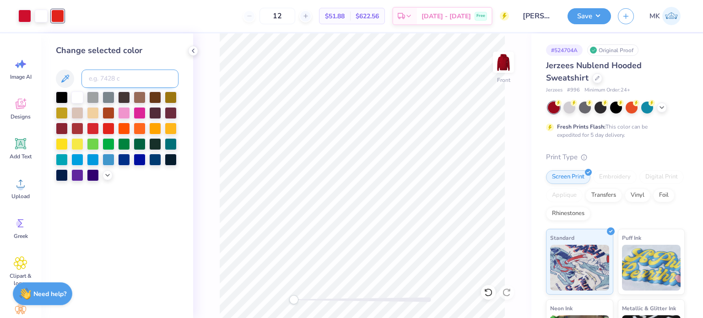
click at [93, 77] on input at bounding box center [129, 79] width 97 height 18
type input "186"
click at [580, 16] on button "Save" at bounding box center [588, 15] width 43 height 16
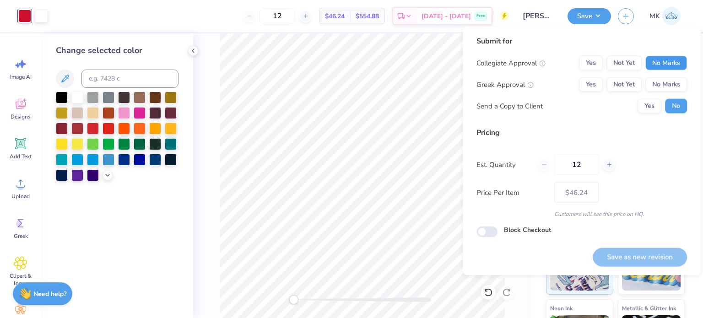
click at [672, 62] on button "No Marks" at bounding box center [666, 63] width 42 height 15
click at [581, 81] on button "Yes" at bounding box center [591, 84] width 24 height 15
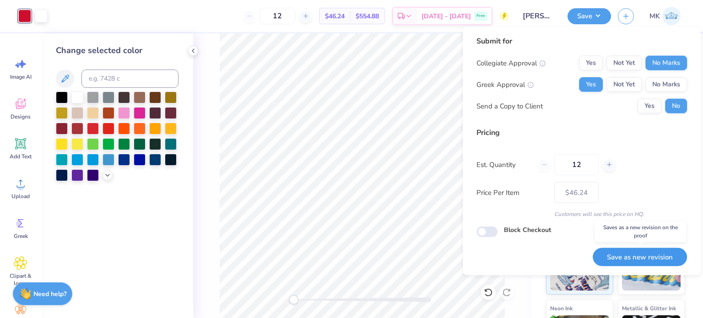
click at [652, 257] on button "Save as new revision" at bounding box center [640, 257] width 94 height 19
type input "$46.24"
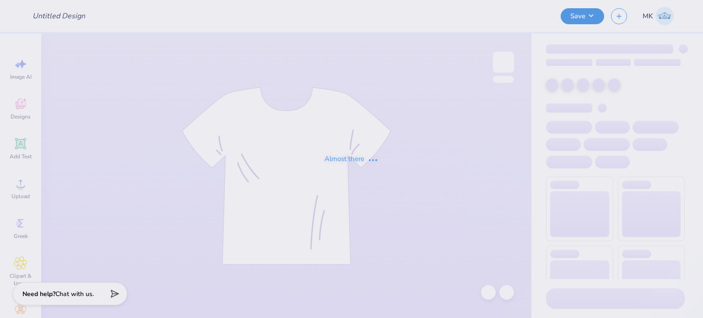
type input "[PERSON_NAME]"
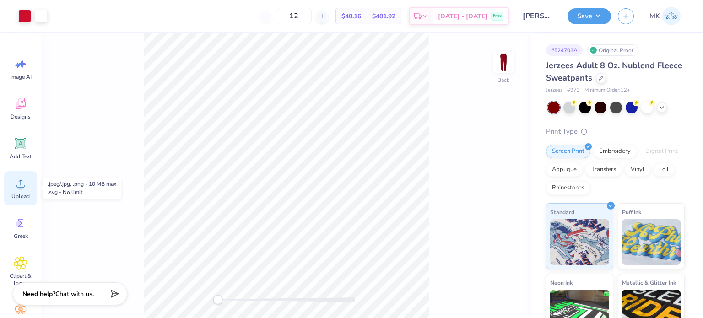
click at [23, 187] on icon at bounding box center [20, 184] width 8 height 8
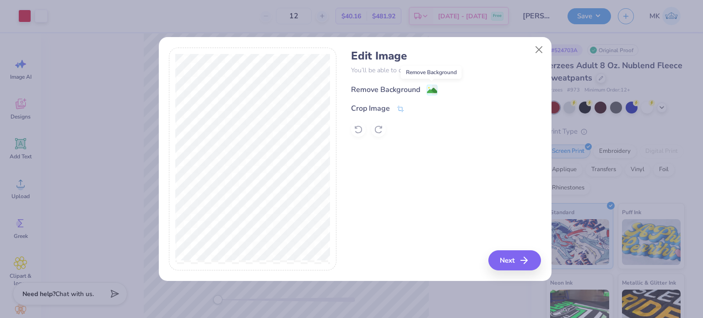
click at [434, 86] on image at bounding box center [432, 91] width 10 height 10
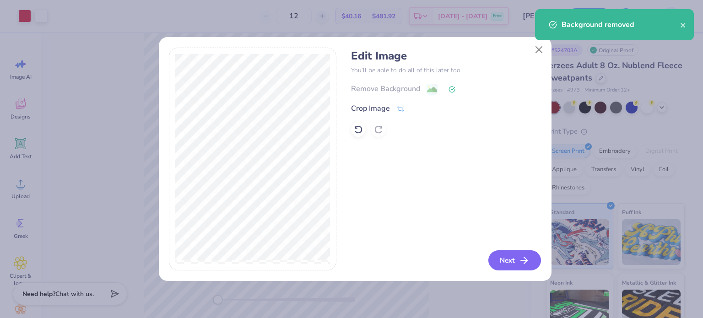
click at [512, 265] on button "Next" at bounding box center [514, 260] width 53 height 20
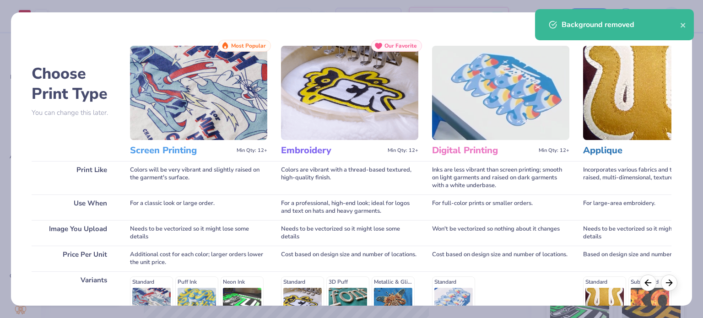
scroll to position [137, 0]
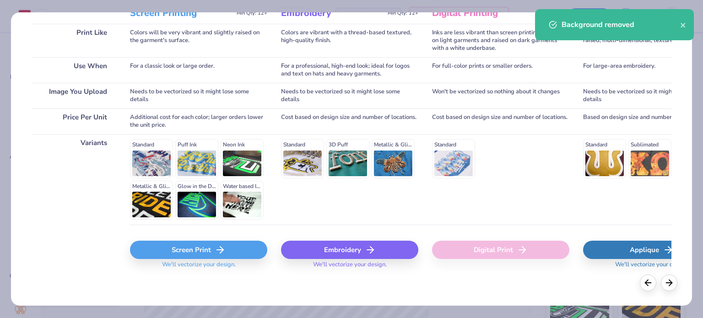
click at [190, 250] on div "Screen Print" at bounding box center [198, 250] width 137 height 18
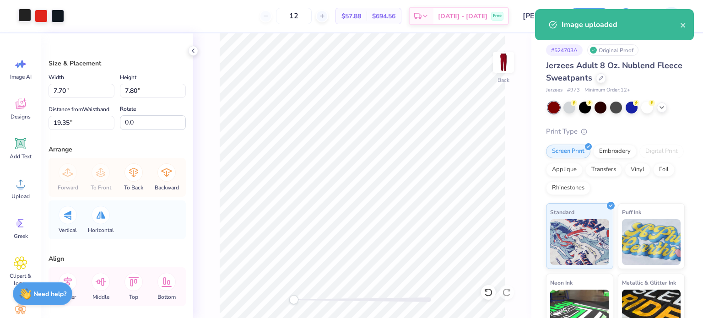
click at [29, 15] on div at bounding box center [24, 15] width 13 height 13
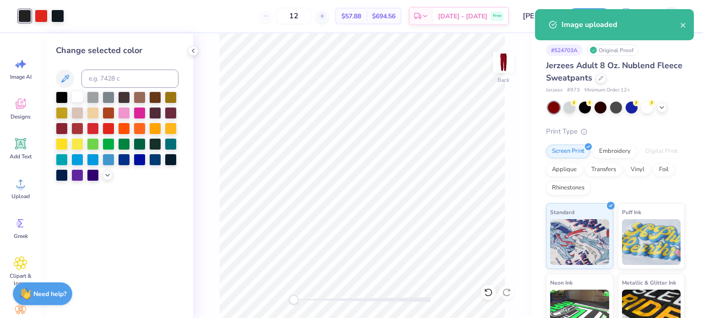
click at [76, 98] on div at bounding box center [77, 97] width 12 height 12
click at [54, 11] on div at bounding box center [57, 15] width 13 height 13
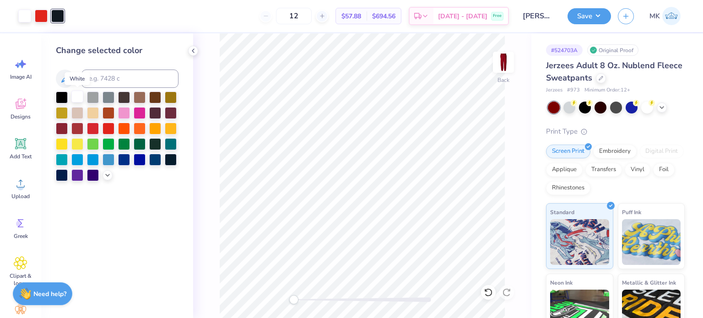
click at [82, 96] on div at bounding box center [77, 97] width 12 height 12
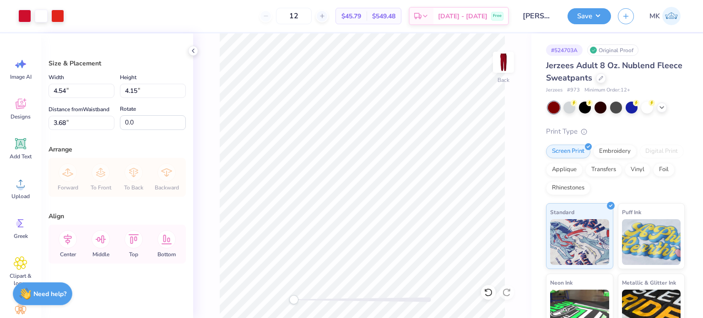
type input "5.07"
type input "4.64"
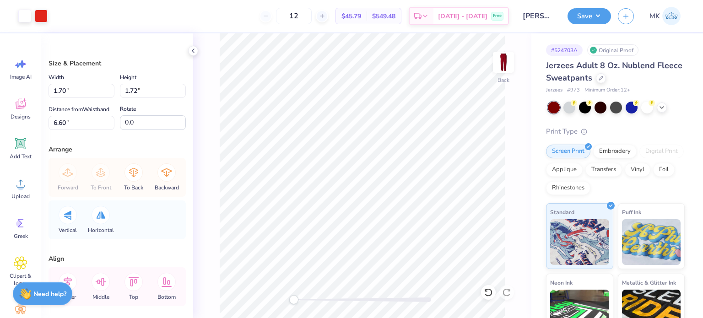
type input "1.26"
type input "1.28"
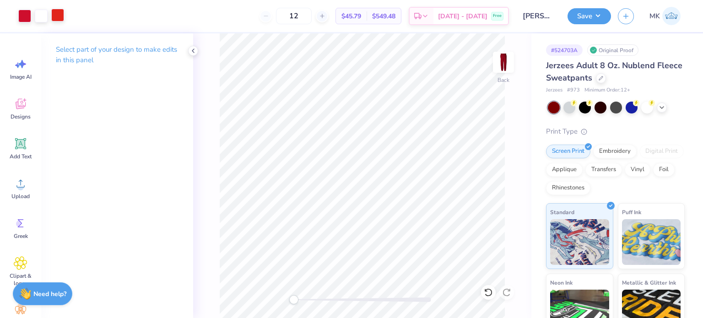
click at [60, 16] on div at bounding box center [57, 15] width 13 height 13
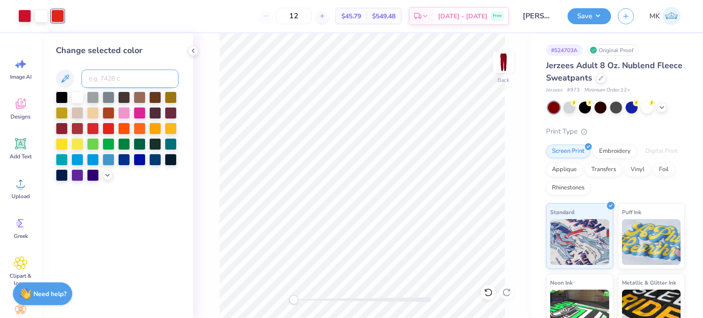
click at [97, 80] on input at bounding box center [129, 79] width 97 height 18
type input "186"
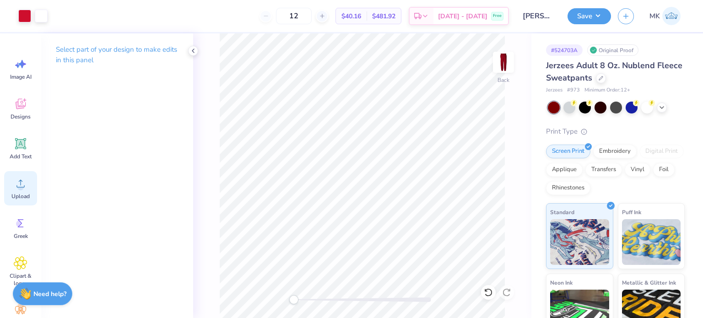
click at [16, 190] on icon at bounding box center [21, 184] width 14 height 14
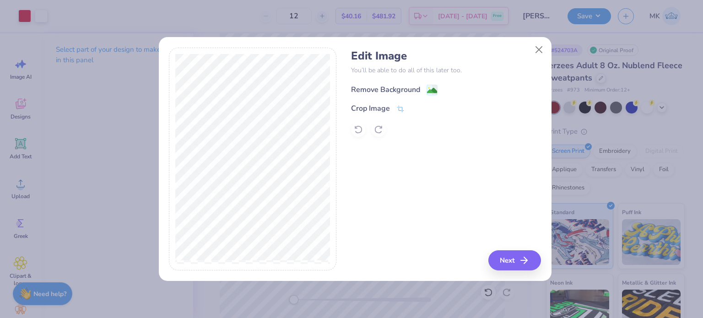
click at [427, 87] on image at bounding box center [432, 91] width 10 height 10
click at [540, 46] on div "Background removed" at bounding box center [614, 55] width 159 height 31
click at [537, 51] on button "Close" at bounding box center [538, 49] width 17 height 17
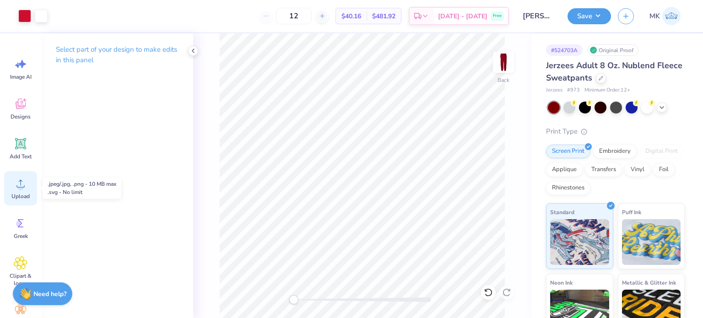
click at [18, 192] on div "Upload" at bounding box center [20, 188] width 33 height 34
click at [26, 187] on icon at bounding box center [21, 184] width 14 height 14
click at [21, 184] on icon at bounding box center [21, 184] width 14 height 14
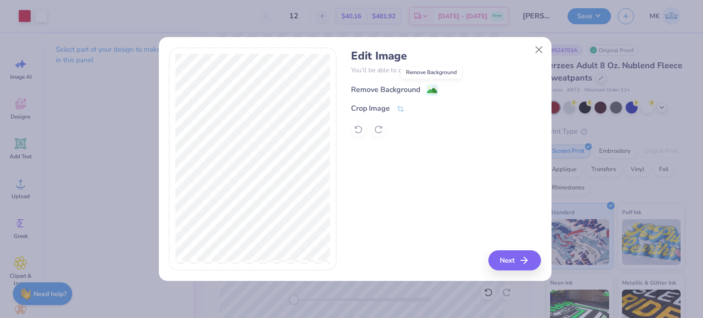
click at [432, 94] on image at bounding box center [432, 91] width 10 height 10
click at [535, 49] on button "Close" at bounding box center [538, 49] width 17 height 17
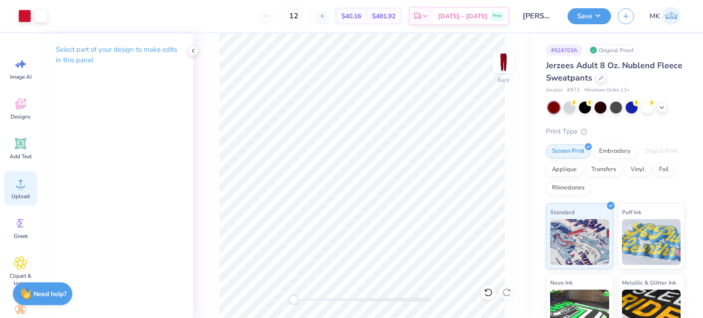
click at [28, 193] on span "Upload" at bounding box center [20, 196] width 18 height 7
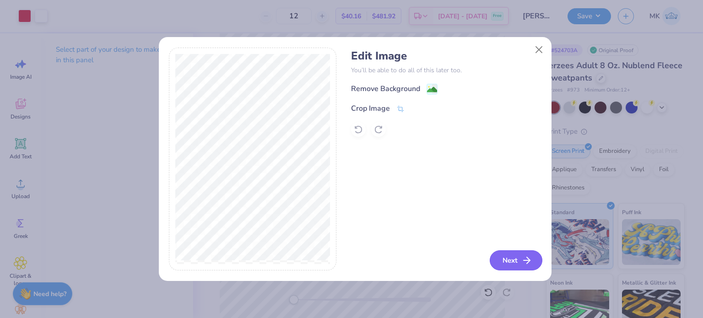
click at [506, 258] on button "Next" at bounding box center [516, 260] width 53 height 20
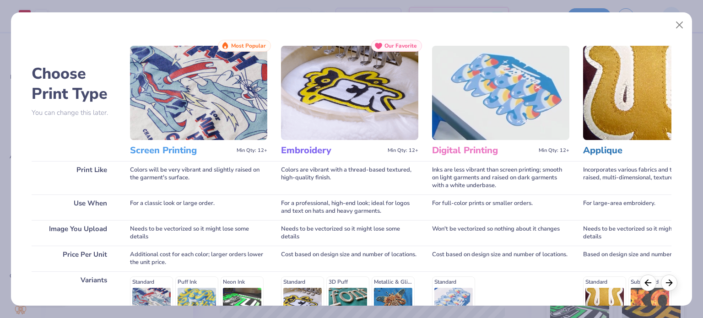
scroll to position [138, 0]
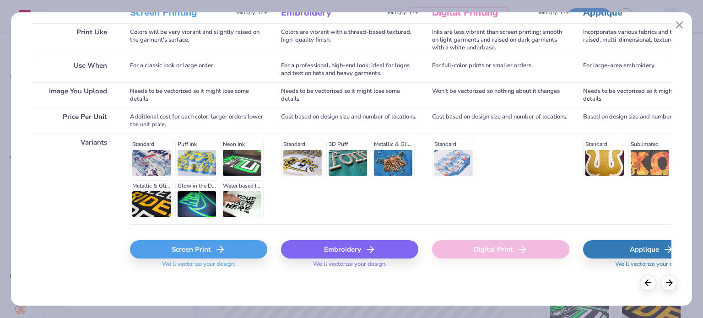
click at [175, 248] on div "Screen Print" at bounding box center [198, 249] width 137 height 18
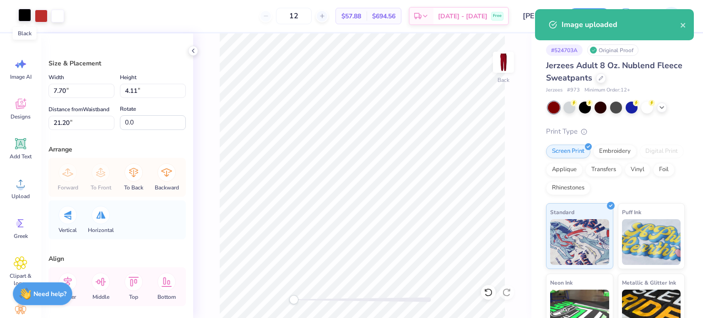
click at [21, 19] on div at bounding box center [24, 15] width 13 height 13
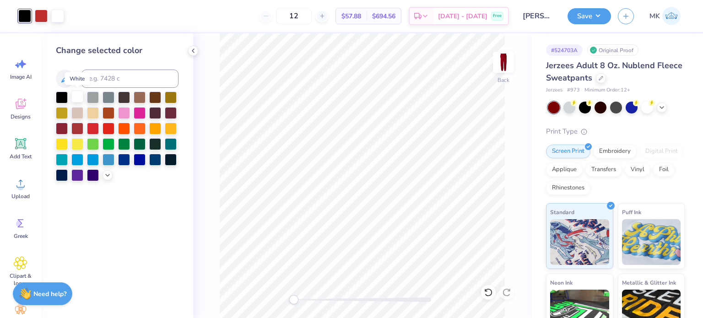
click at [77, 98] on div at bounding box center [77, 97] width 12 height 12
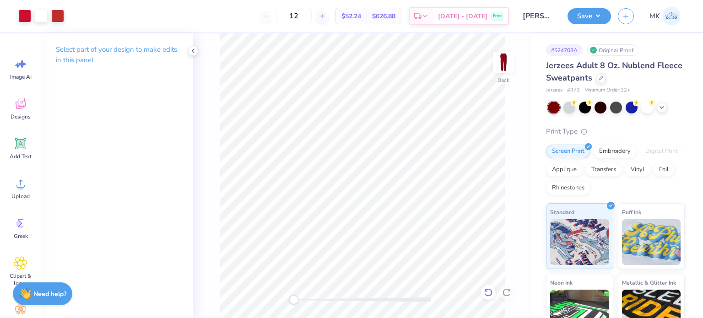
click at [488, 288] on icon at bounding box center [488, 292] width 9 height 9
click at [75, 14] on div at bounding box center [74, 15] width 13 height 13
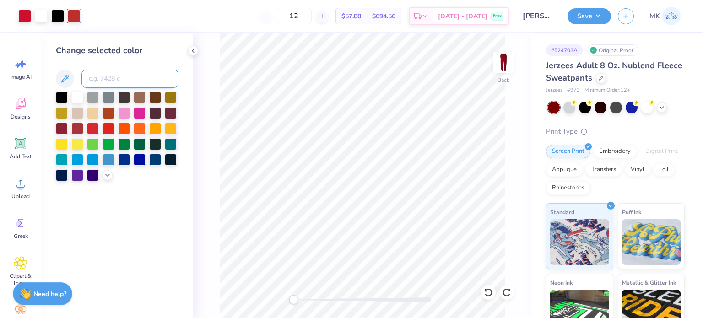
click at [97, 78] on input at bounding box center [129, 79] width 97 height 18
type input "186"
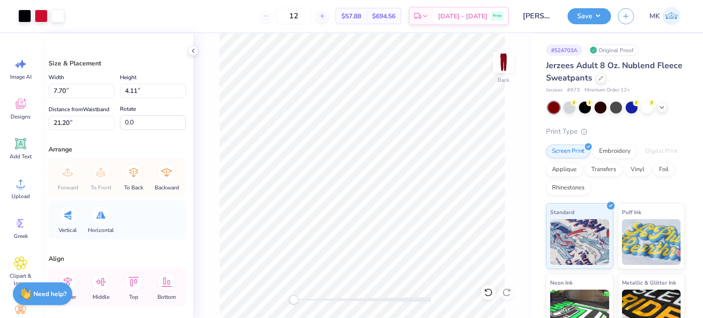
type input "3.35"
type input "1.79"
type input "2.09"
type input "1.11"
type input "1.44"
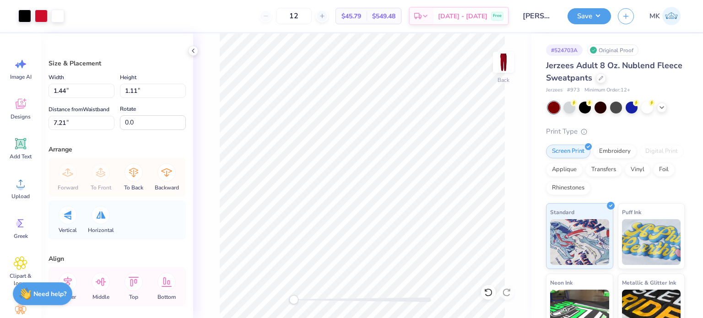
type input "0.77"
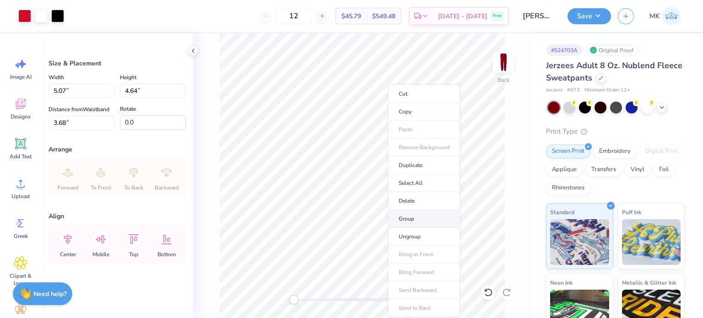
click at [407, 217] on li "Group" at bounding box center [424, 219] width 72 height 18
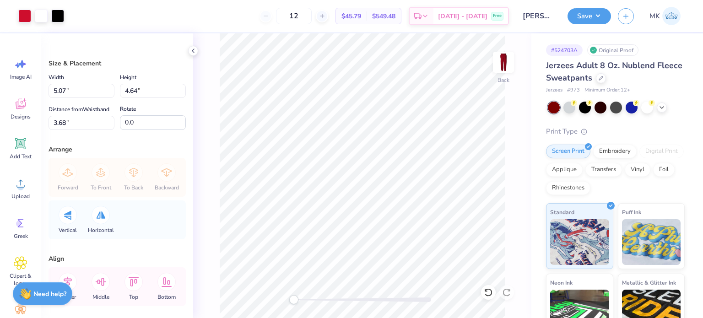
type input "4.72"
type input "4.32"
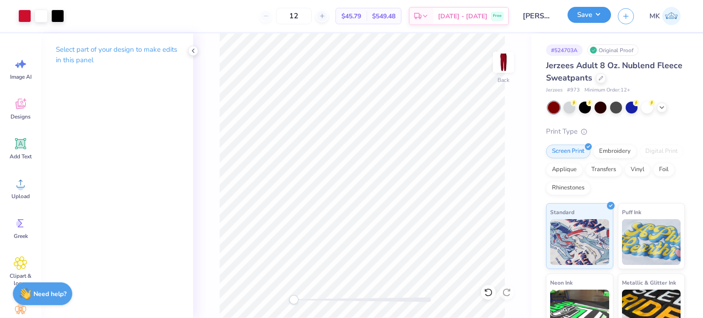
click at [589, 18] on button "Save" at bounding box center [588, 15] width 43 height 16
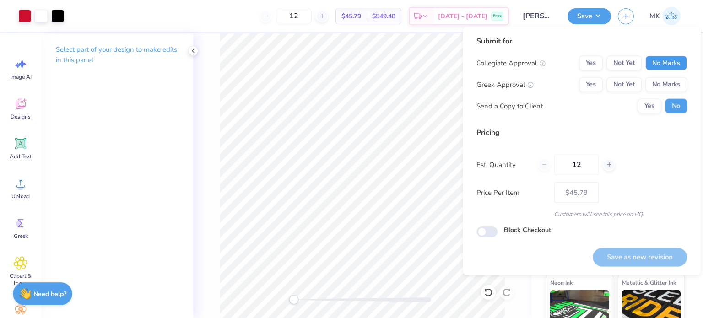
click at [671, 64] on button "No Marks" at bounding box center [666, 63] width 42 height 15
click at [588, 85] on button "Yes" at bounding box center [591, 84] width 24 height 15
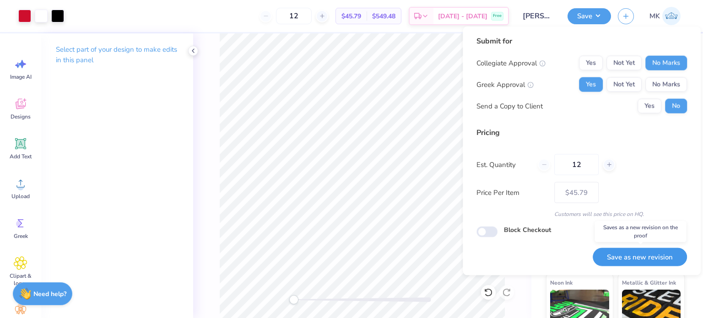
click at [631, 261] on button "Save as new revision" at bounding box center [640, 257] width 94 height 19
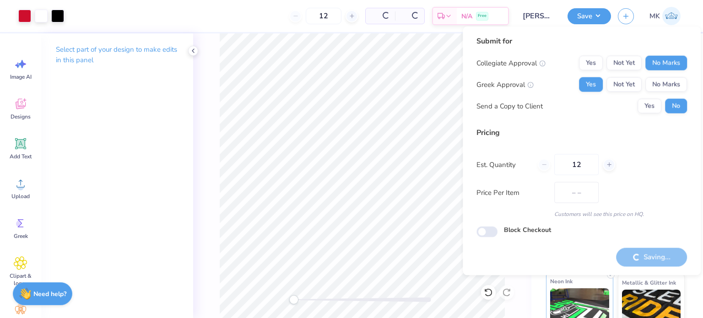
type input "$45.79"
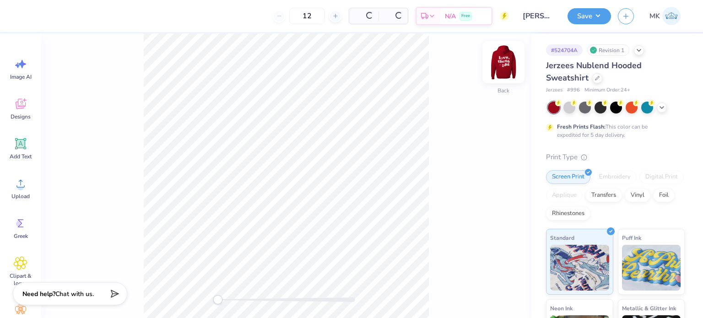
click at [503, 65] on img at bounding box center [503, 62] width 37 height 37
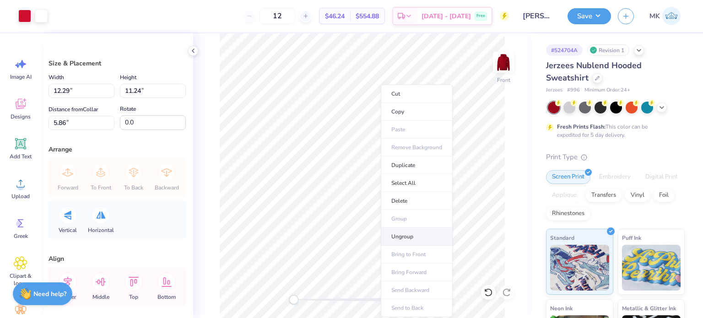
click at [395, 234] on li "Ungroup" at bounding box center [417, 237] width 72 height 18
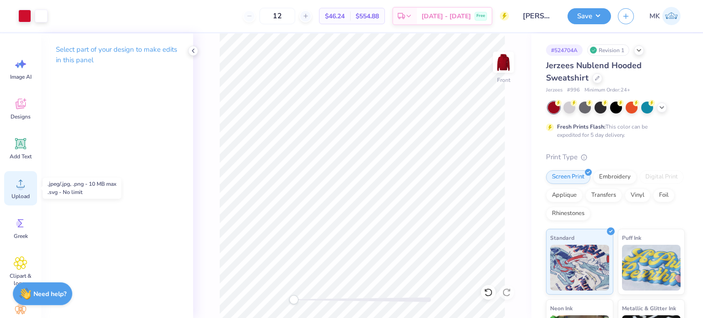
click at [14, 186] on icon at bounding box center [21, 184] width 14 height 14
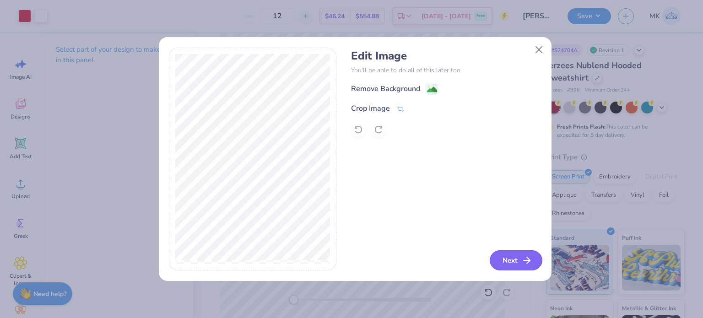
click at [505, 260] on button "Next" at bounding box center [516, 260] width 53 height 20
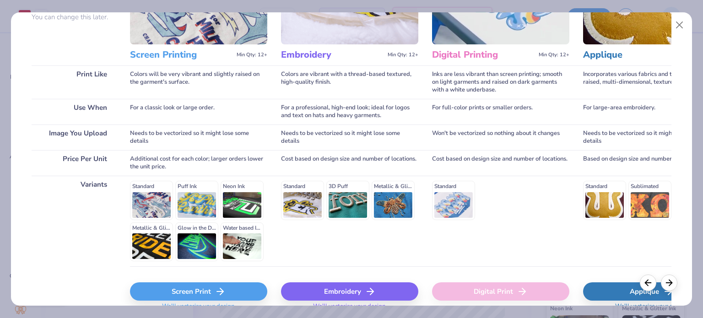
scroll to position [137, 0]
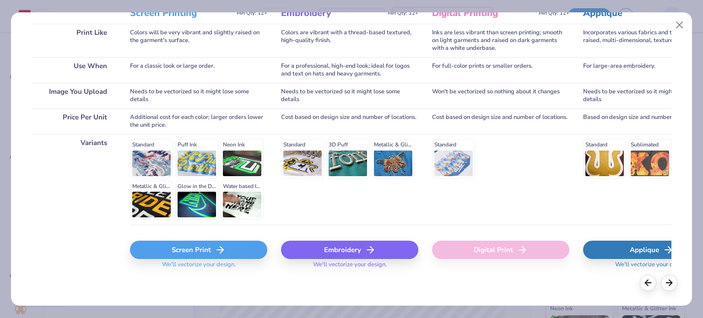
click at [180, 250] on div "Screen Print" at bounding box center [198, 250] width 137 height 18
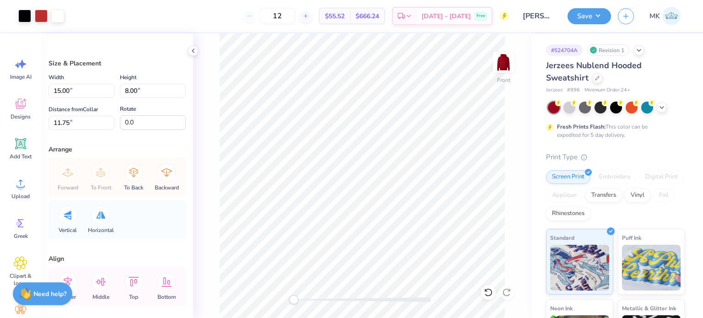
type input "2.12"
type input "1.13"
type input "2.79"
type input "1.49"
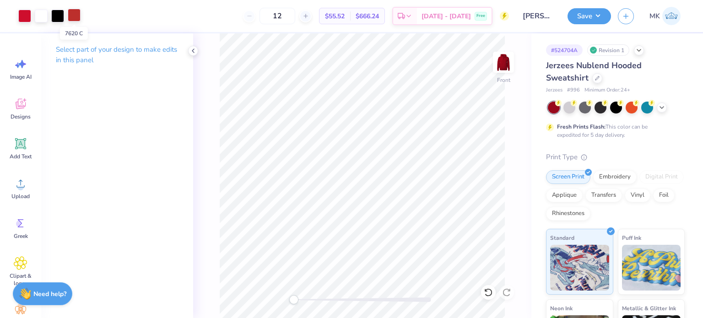
click at [75, 16] on div at bounding box center [74, 15] width 13 height 13
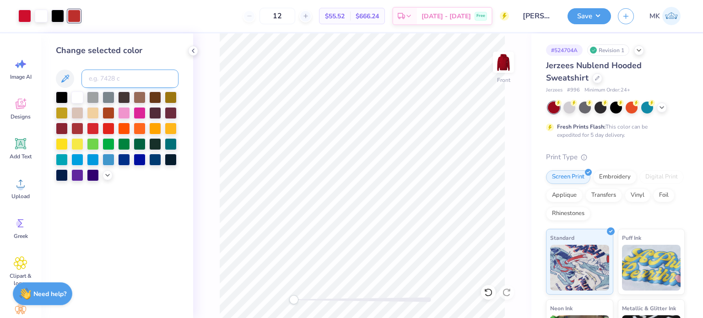
click at [95, 79] on input at bounding box center [129, 79] width 97 height 18
type input "186"
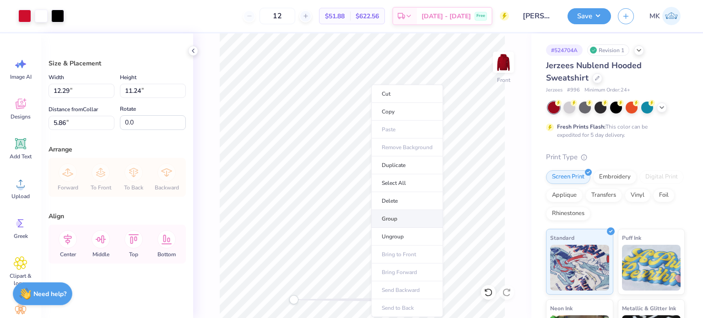
click at [393, 221] on li "Group" at bounding box center [407, 219] width 72 height 18
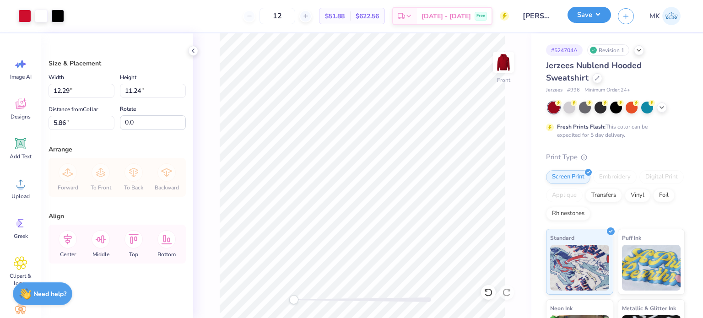
click at [586, 16] on button "Save" at bounding box center [588, 15] width 43 height 16
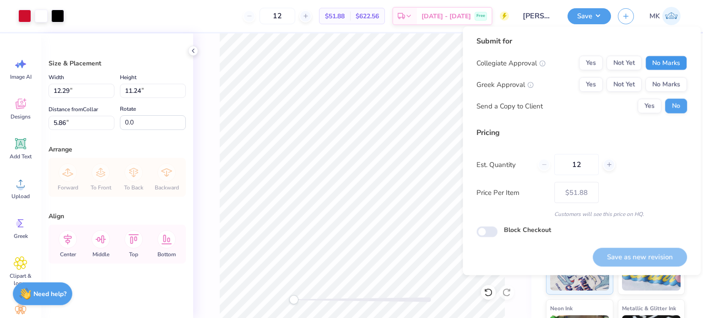
click at [668, 61] on button "No Marks" at bounding box center [666, 63] width 42 height 15
click at [595, 83] on button "Yes" at bounding box center [591, 84] width 24 height 15
click at [633, 257] on button "Save as new revision" at bounding box center [640, 257] width 94 height 19
type input "$51.88"
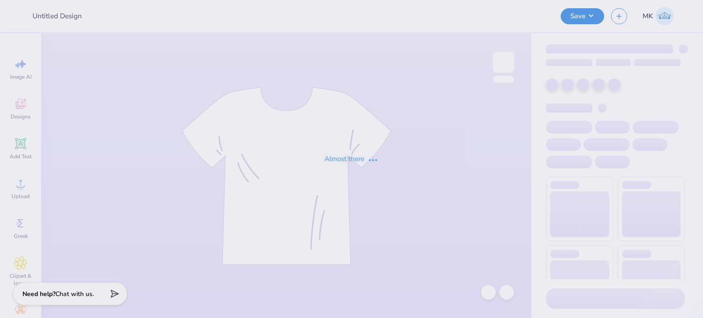
type input "[PERSON_NAME]"
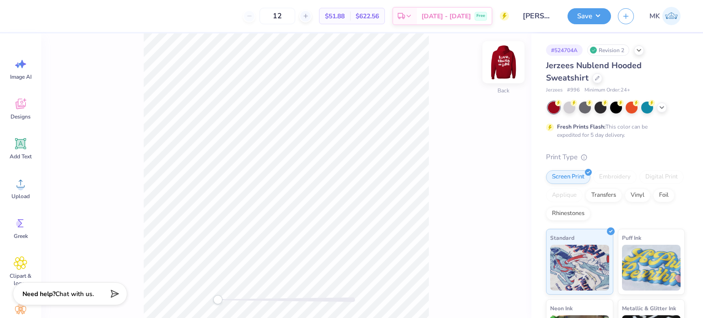
click at [508, 71] on img at bounding box center [503, 62] width 37 height 37
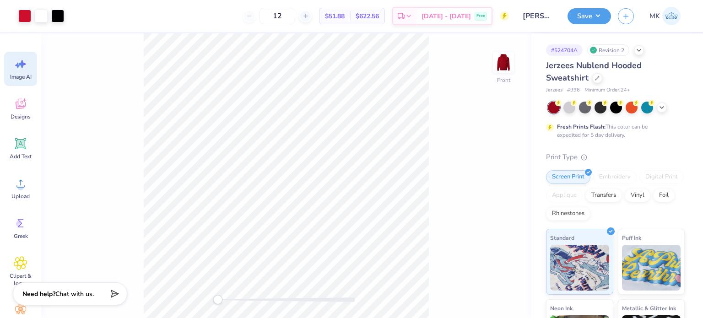
click at [20, 73] on span "Image AI" at bounding box center [21, 76] width 22 height 7
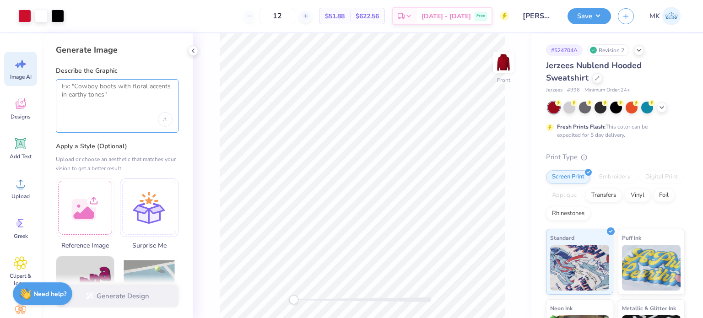
click at [123, 100] on textarea at bounding box center [117, 93] width 111 height 23
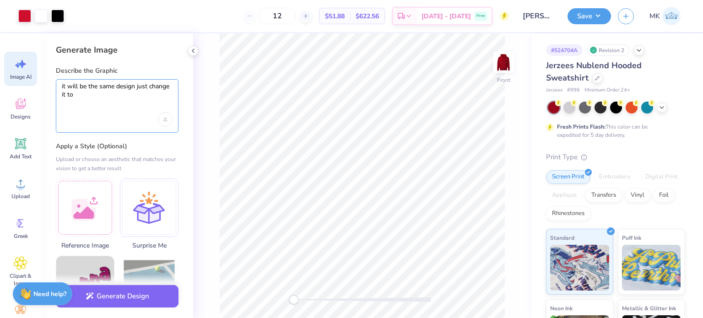
paste textarea "i need it to say panhellenic council, not theta phi"
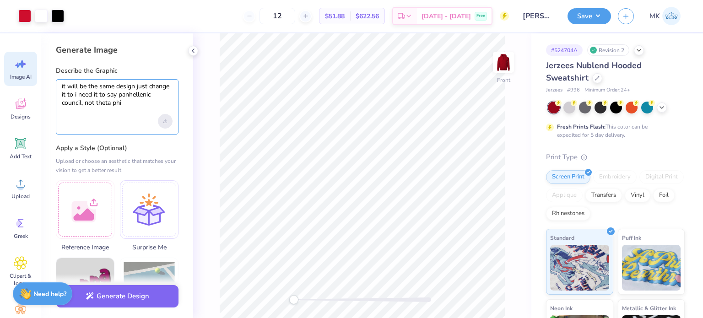
type textarea "it will be the same design just change it to i need it to say panhellenic counc…"
click at [165, 120] on icon "Upload image" at bounding box center [165, 120] width 0 height 2
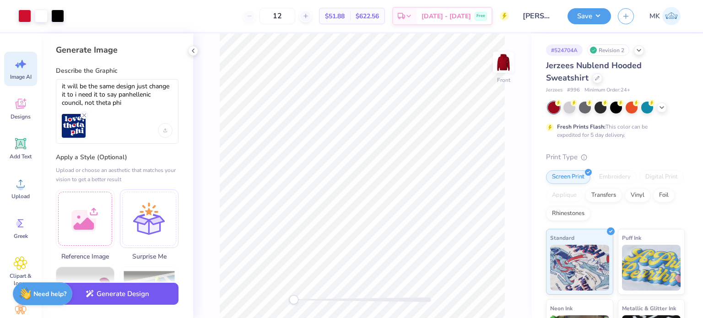
click at [111, 299] on button "Generate Design" at bounding box center [117, 294] width 123 height 22
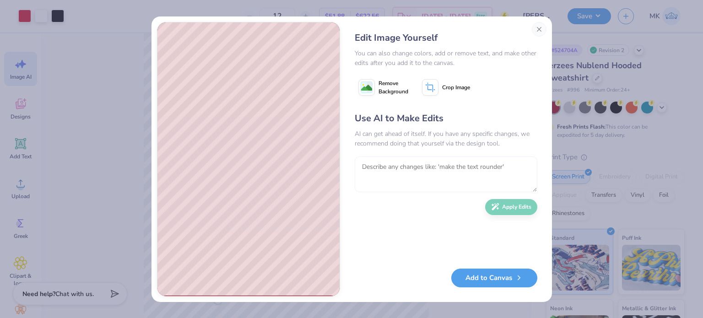
click at [439, 176] on textarea at bounding box center [446, 175] width 183 height 36
drag, startPoint x: 380, startPoint y: 167, endPoint x: 403, endPoint y: 167, distance: 22.9
click at [403, 167] on textarea "make panhe" at bounding box center [446, 175] width 183 height 36
paste textarea "Panhellenic"
type textarea "make Panhellenic in 1 line"
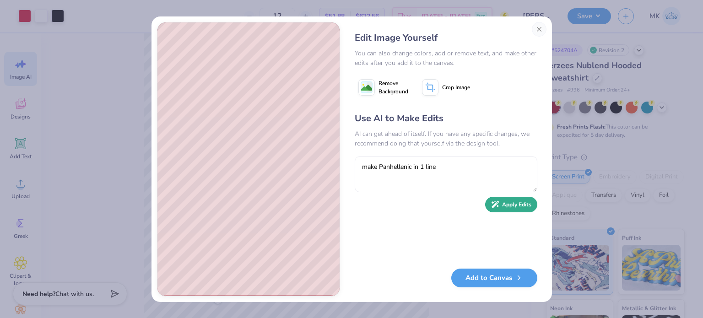
click at [522, 203] on button "Apply Edits" at bounding box center [511, 205] width 52 height 16
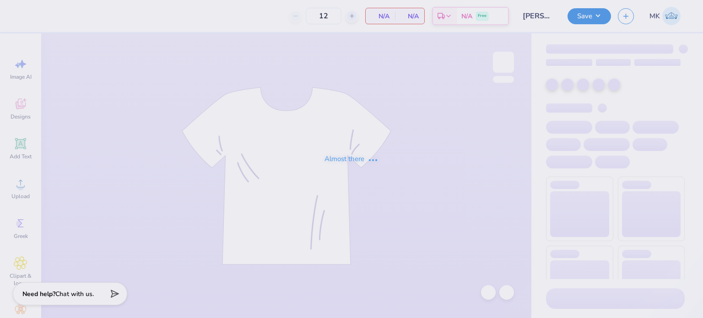
type input "[PERSON_NAME]"
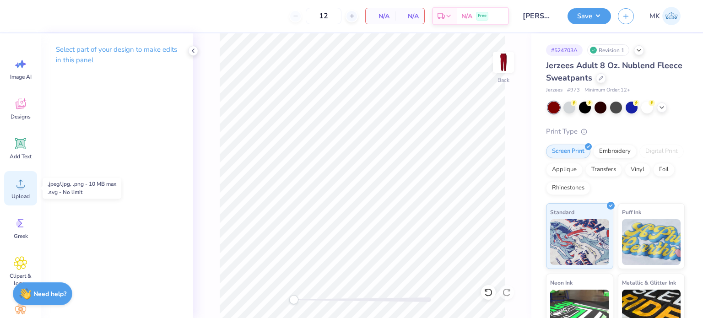
click at [22, 193] on span "Upload" at bounding box center [20, 196] width 18 height 7
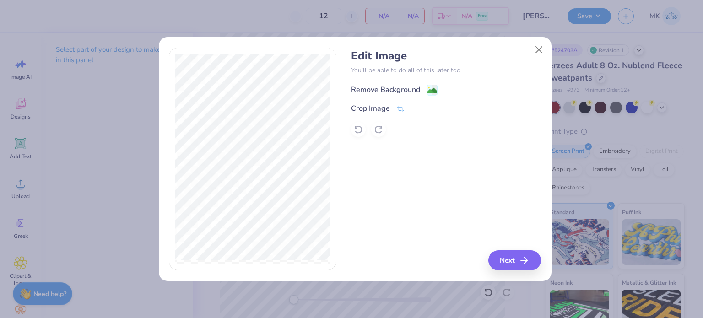
click at [432, 87] on image at bounding box center [432, 91] width 10 height 10
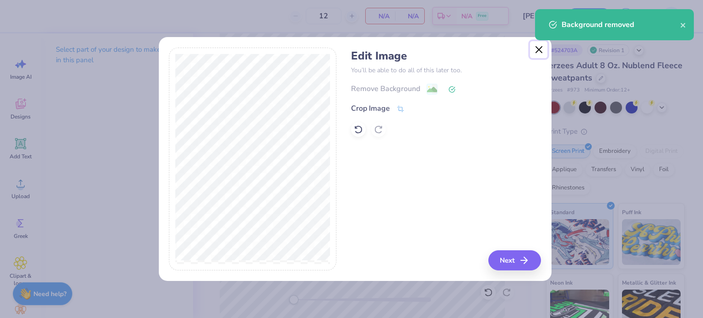
click at [536, 49] on button "Close" at bounding box center [538, 49] width 17 height 17
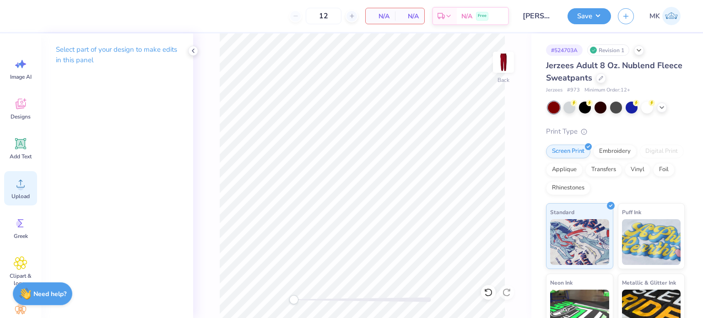
click at [16, 196] on span "Upload" at bounding box center [20, 196] width 18 height 7
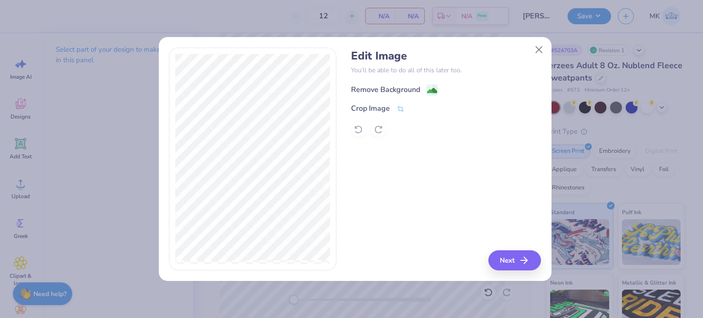
click at [429, 94] on image at bounding box center [432, 91] width 10 height 10
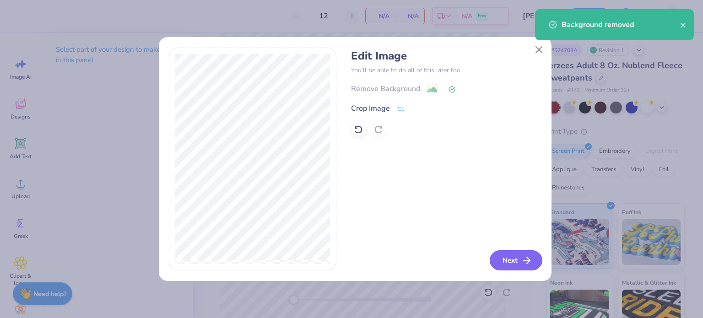
click at [519, 269] on button "Next" at bounding box center [516, 260] width 53 height 20
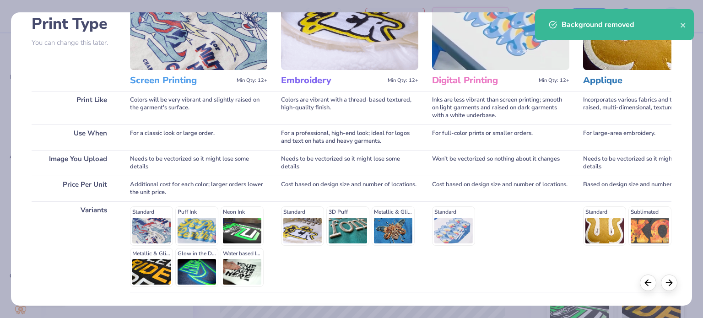
scroll to position [138, 0]
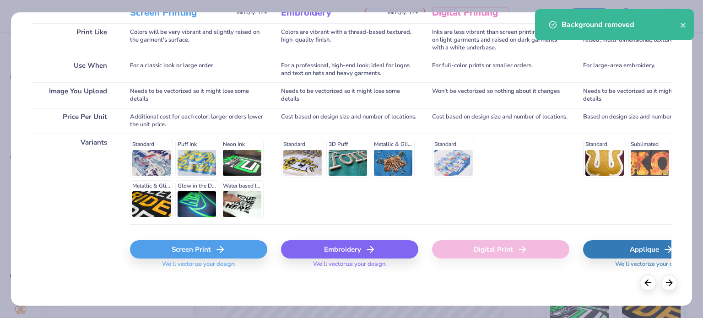
click at [201, 242] on div "Screen Print" at bounding box center [198, 249] width 137 height 18
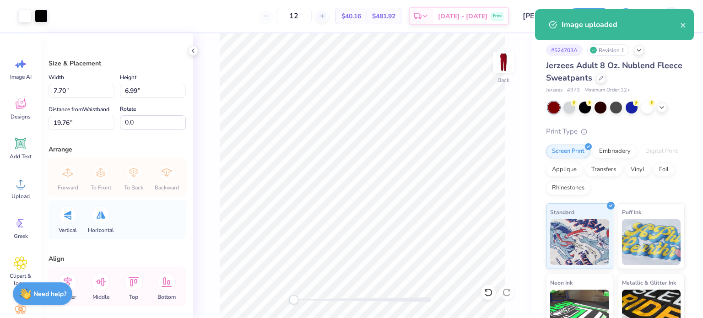
type input "4.85"
type input "4.40"
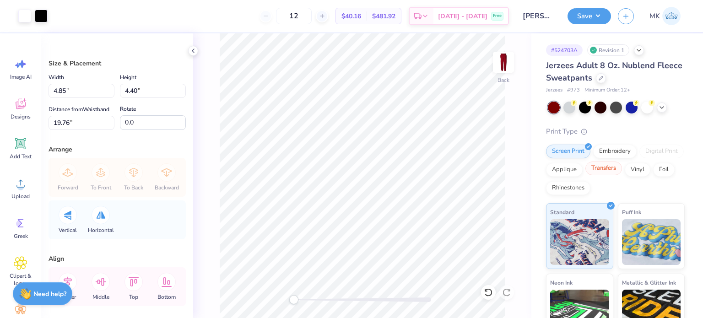
click at [622, 170] on div "Transfers" at bounding box center [603, 169] width 37 height 14
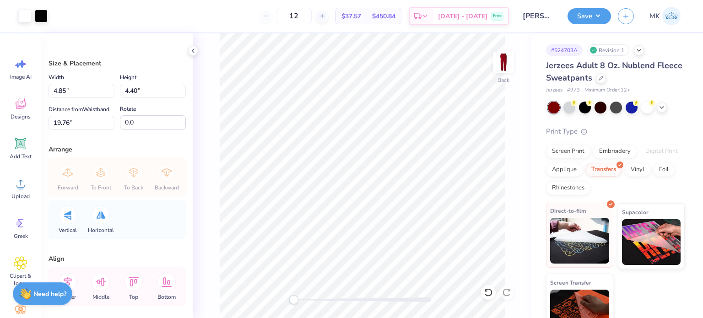
click at [566, 239] on img at bounding box center [579, 241] width 59 height 46
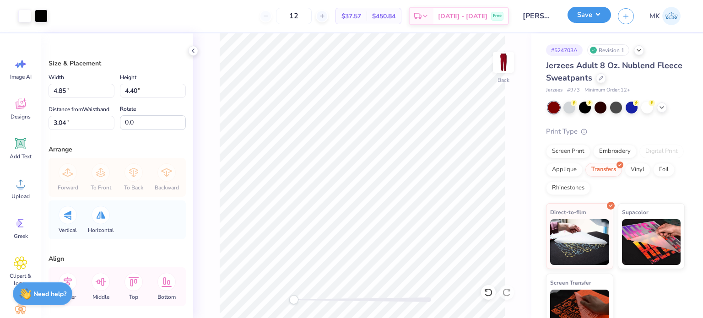
click at [578, 16] on button "Save" at bounding box center [588, 15] width 43 height 16
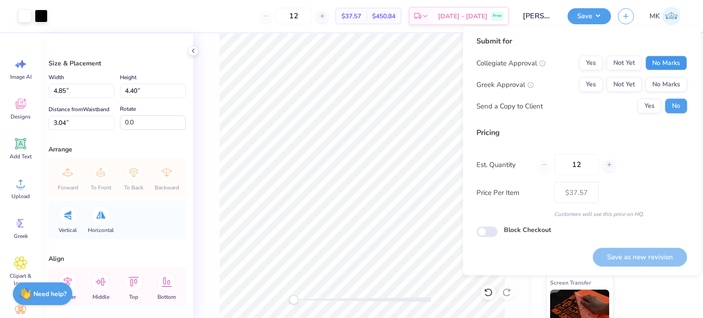
click at [658, 60] on button "No Marks" at bounding box center [666, 63] width 42 height 15
click at [592, 82] on button "Yes" at bounding box center [591, 84] width 24 height 15
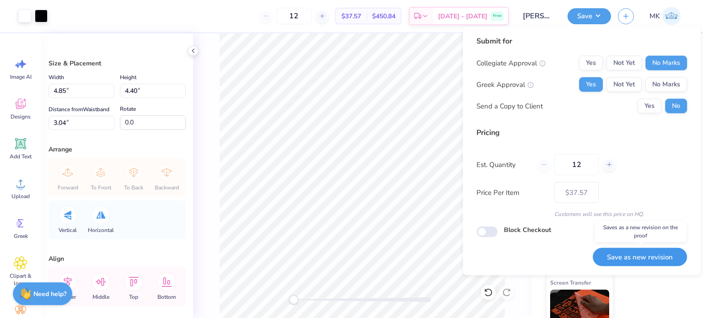
click at [622, 258] on button "Save as new revision" at bounding box center [640, 257] width 94 height 19
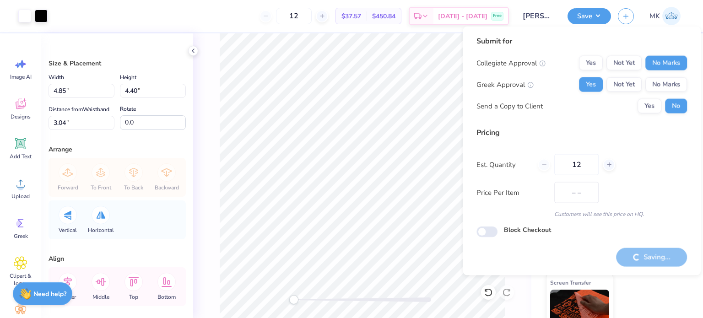
type input "$37.57"
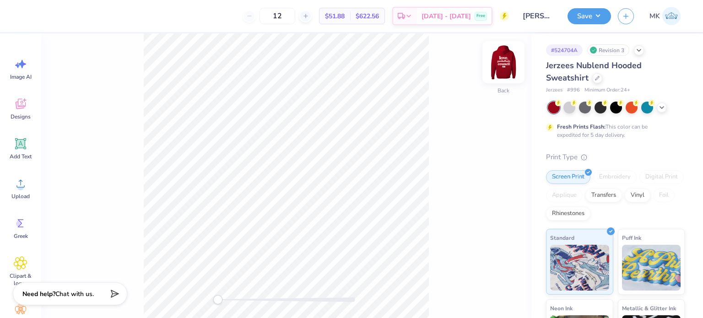
click at [506, 70] on img at bounding box center [503, 62] width 37 height 37
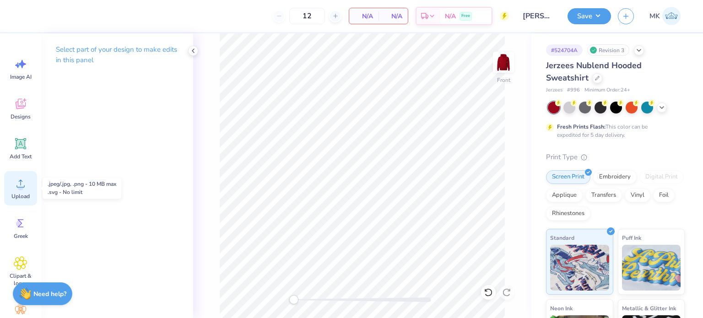
click at [21, 187] on icon at bounding box center [20, 184] width 8 height 8
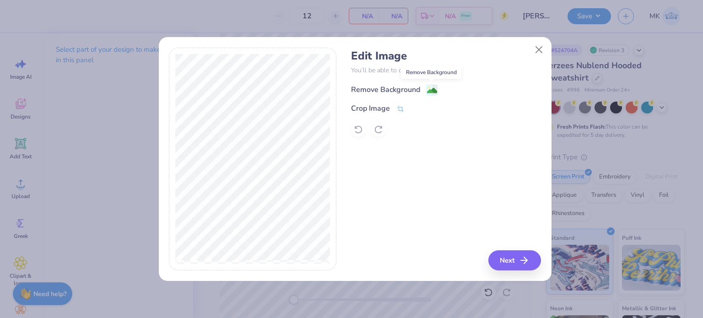
click at [432, 88] on image at bounding box center [432, 91] width 10 height 10
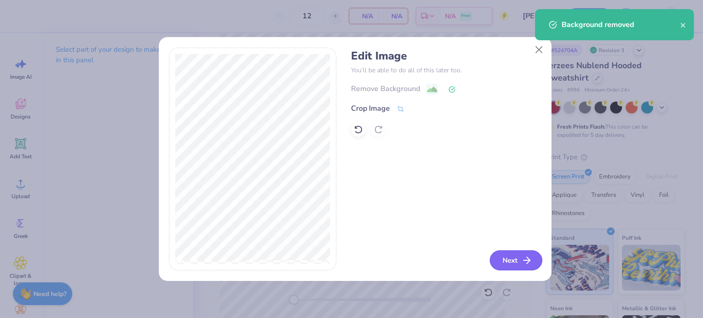
click at [510, 262] on button "Next" at bounding box center [516, 260] width 53 height 20
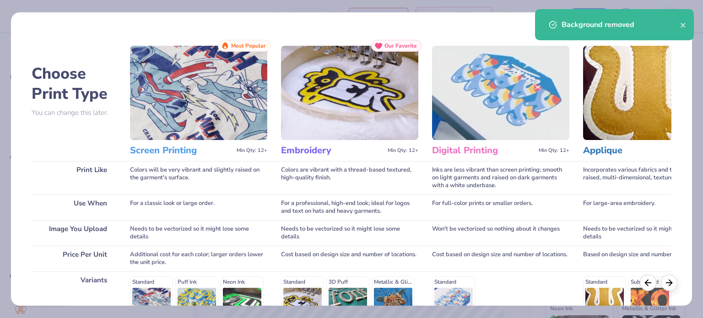
scroll to position [138, 0]
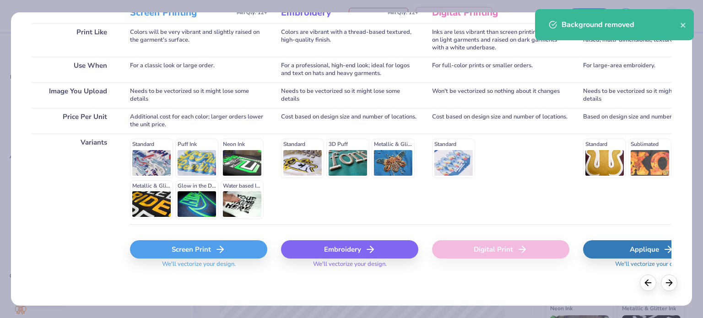
click at [220, 249] on line at bounding box center [220, 249] width 6 height 0
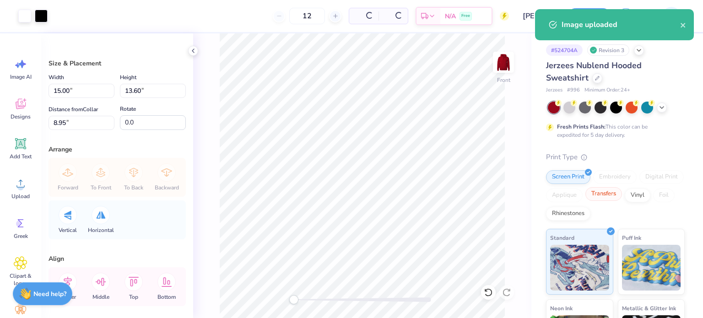
click at [622, 194] on div "Transfers" at bounding box center [603, 194] width 37 height 14
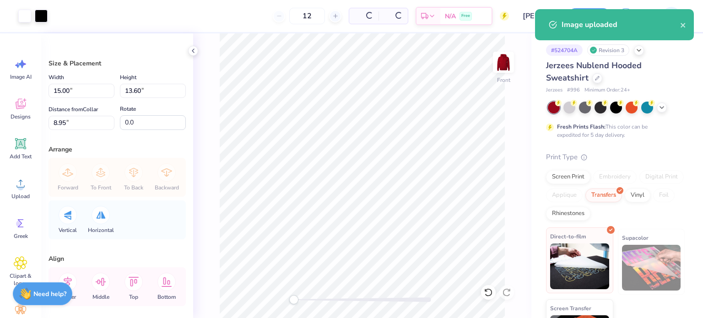
click at [568, 253] on img at bounding box center [579, 266] width 59 height 46
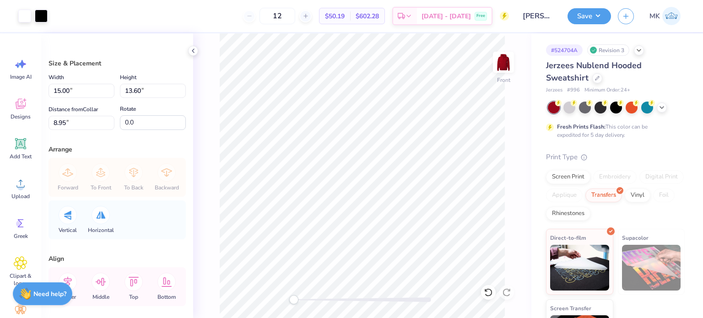
type input "13.87"
type input "12.58"
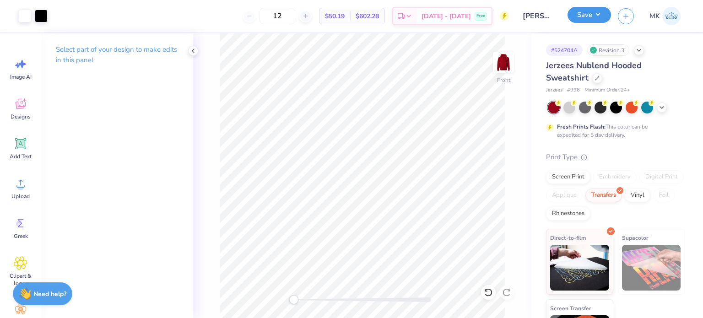
click at [601, 20] on button "Save" at bounding box center [588, 15] width 43 height 16
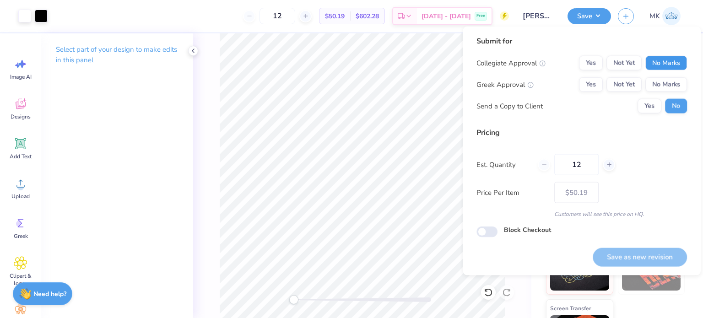
click at [665, 65] on button "No Marks" at bounding box center [666, 63] width 42 height 15
click at [587, 87] on button "Yes" at bounding box center [591, 84] width 24 height 15
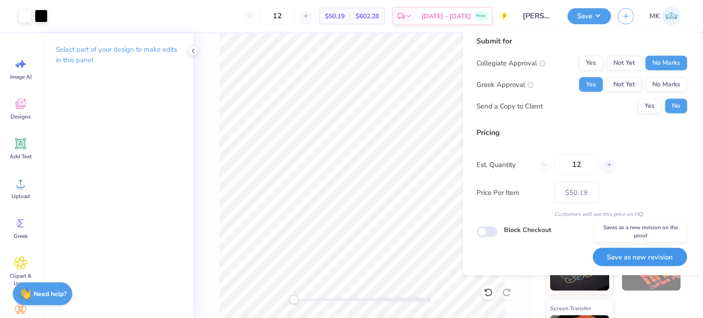
click at [613, 258] on button "Save as new revision" at bounding box center [640, 257] width 94 height 19
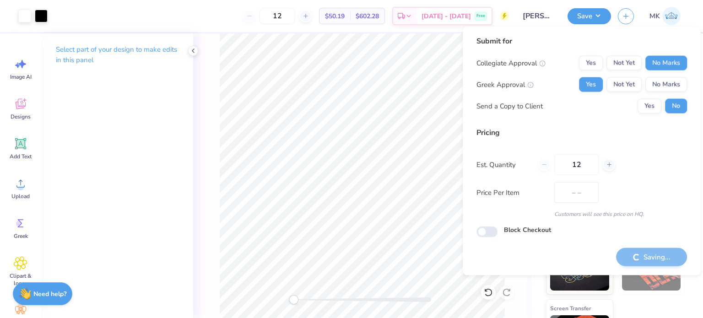
type input "$50.19"
